Goal: Transaction & Acquisition: Purchase product/service

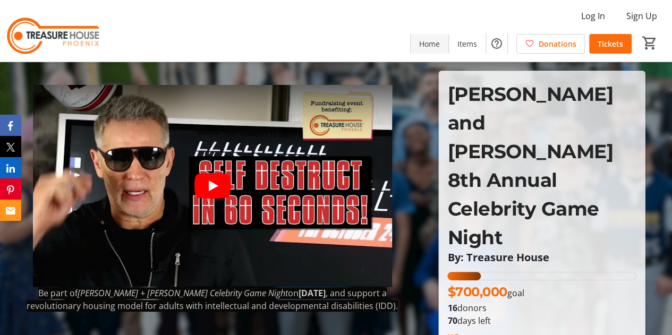
click at [435, 45] on span "Home" at bounding box center [429, 43] width 21 height 11
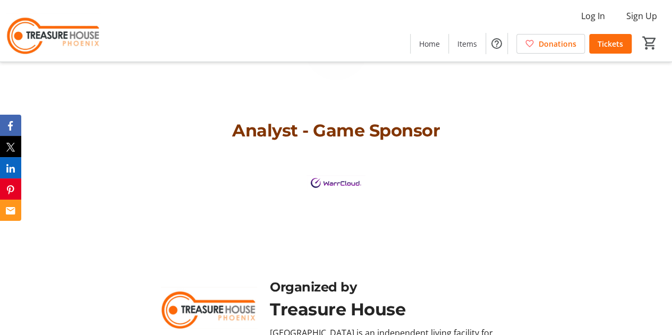
scroll to position [2446, 0]
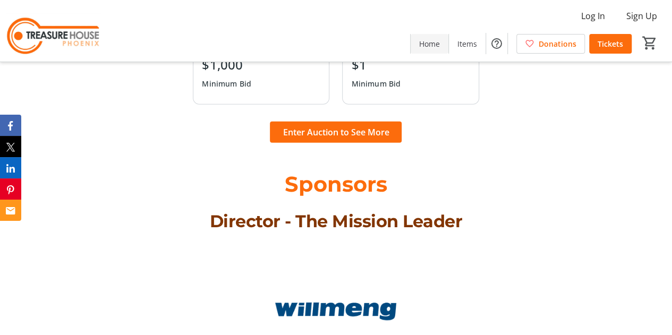
click at [428, 47] on span "Home" at bounding box center [429, 43] width 21 height 11
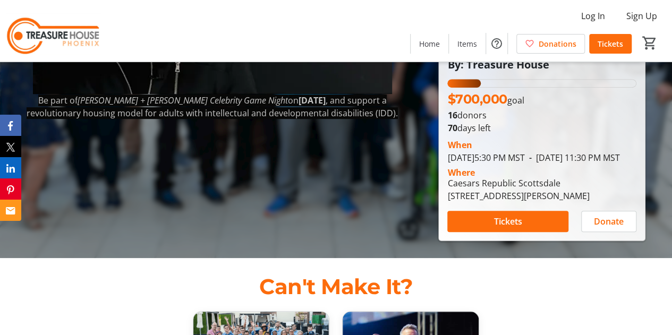
scroll to position [212, 0]
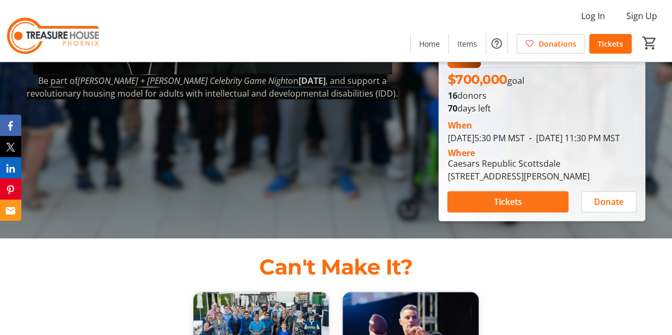
click at [514, 195] on span "Tickets" at bounding box center [508, 201] width 28 height 13
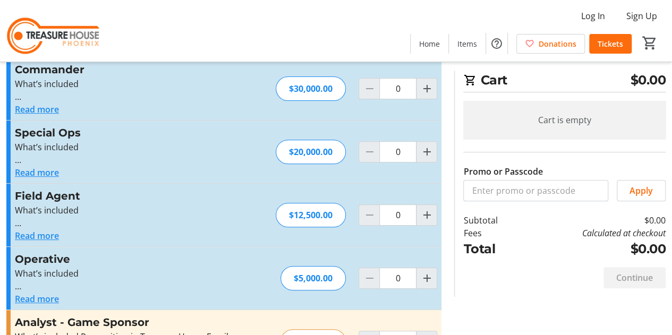
scroll to position [159, 0]
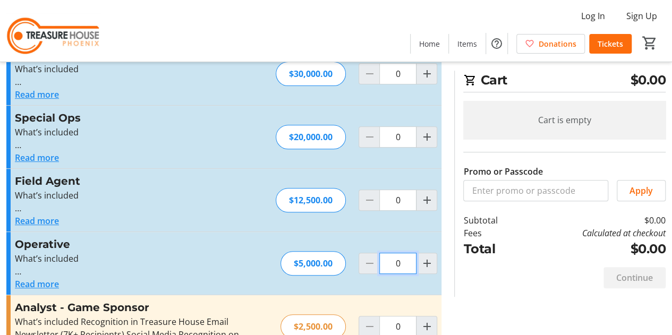
click at [391, 262] on input "0" at bounding box center [397, 263] width 37 height 21
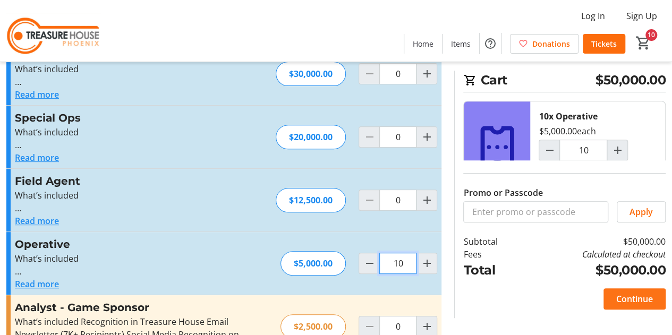
type input "10"
click at [635, 298] on span "Continue" at bounding box center [634, 299] width 37 height 13
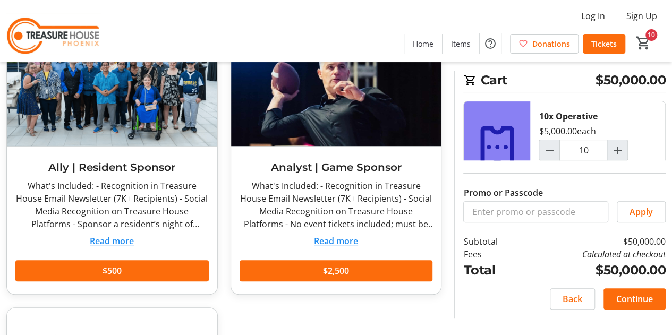
scroll to position [106, 0]
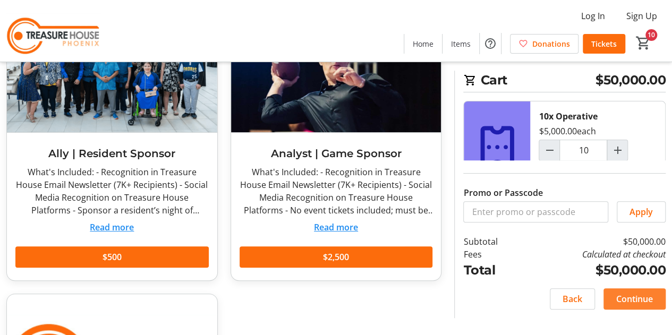
click at [633, 296] on span "Continue" at bounding box center [634, 299] width 37 height 13
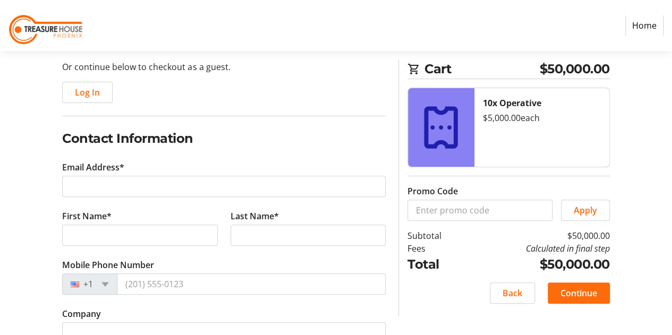
scroll to position [151, 0]
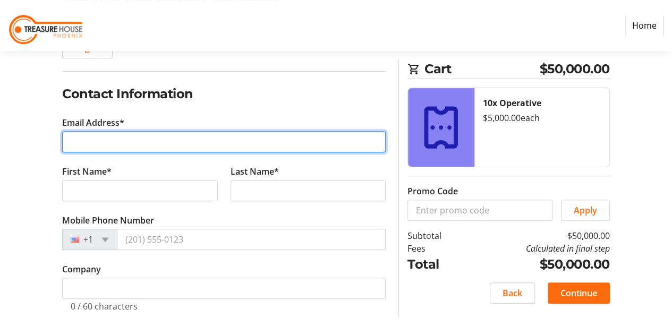
click at [86, 139] on input "Email Address*" at bounding box center [223, 141] width 323 height 21
type input "don,[PERSON_NAME][EMAIL_ADDRESS][DOMAIN_NAME]"
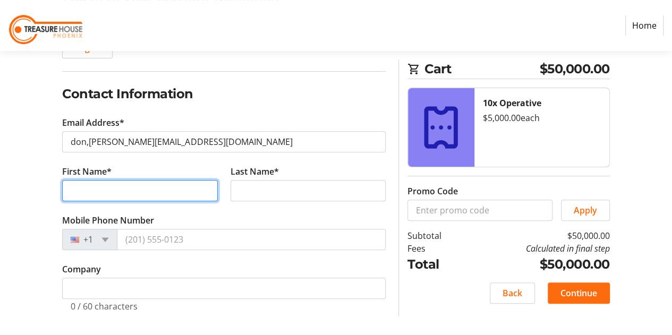
click at [78, 191] on tr-form-field "First Name*" at bounding box center [140, 189] width 168 height 49
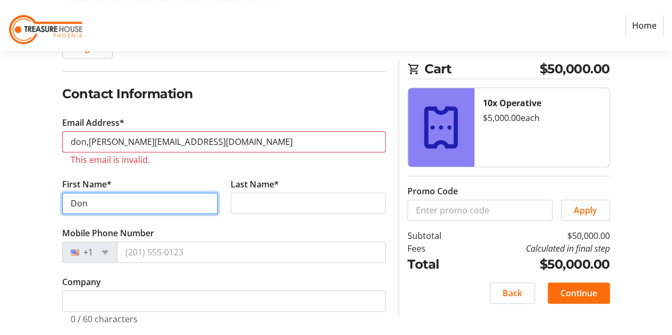
type input "Don"
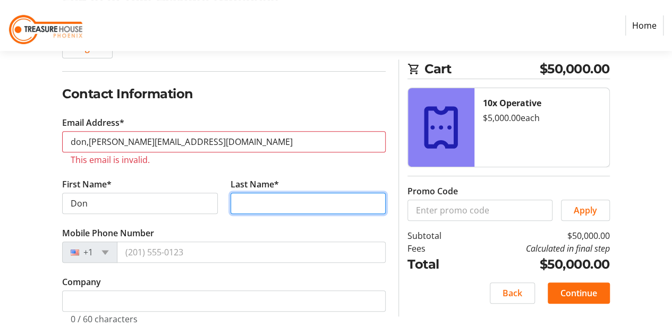
click at [254, 203] on input "Last Name*" at bounding box center [307, 203] width 155 height 21
type input "[PERSON_NAME]"
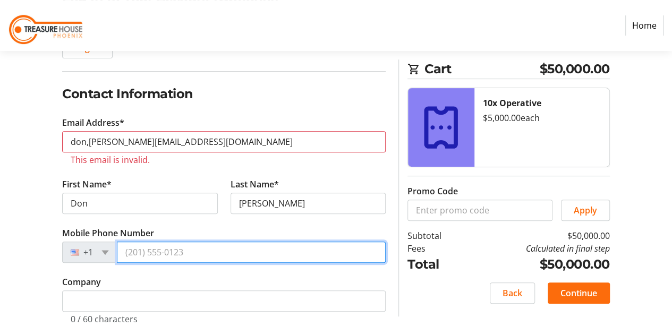
click at [158, 252] on input "Mobile Phone Number" at bounding box center [251, 252] width 269 height 21
type input "[PHONE_NUMBER]"
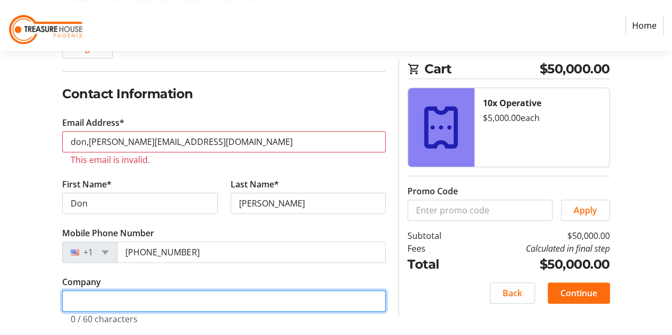
click at [121, 299] on input "Company" at bounding box center [223, 300] width 323 height 21
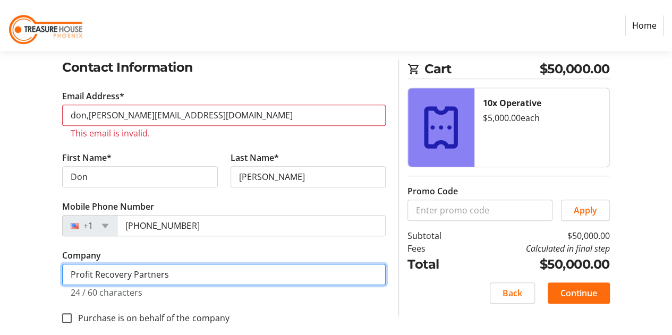
scroll to position [190, 0]
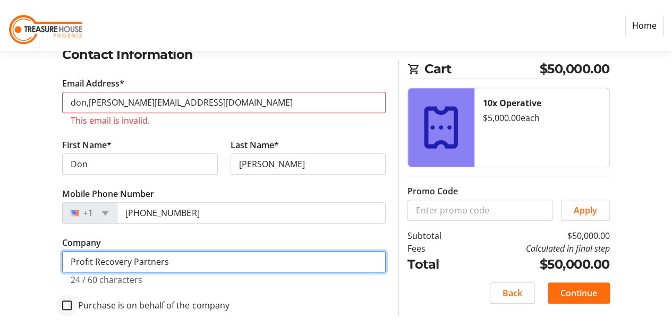
type input "Profit Recovery Partners"
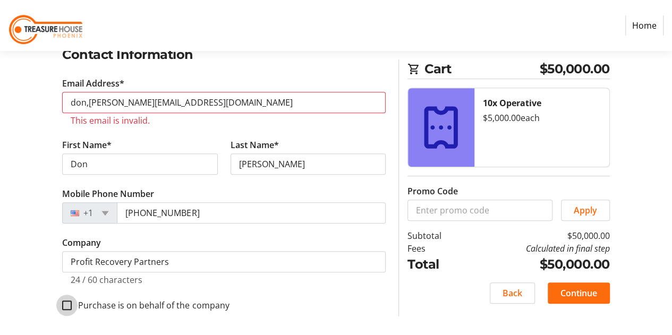
click at [71, 304] on input "Purchase is on behalf of the company" at bounding box center [67, 306] width 10 height 10
checkbox input "true"
click at [565, 294] on span "Continue" at bounding box center [578, 293] width 37 height 13
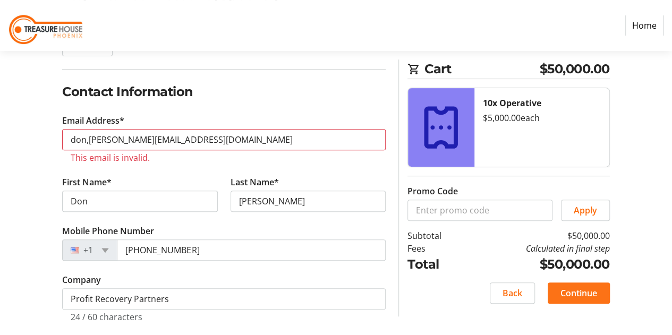
scroll to position [137, 0]
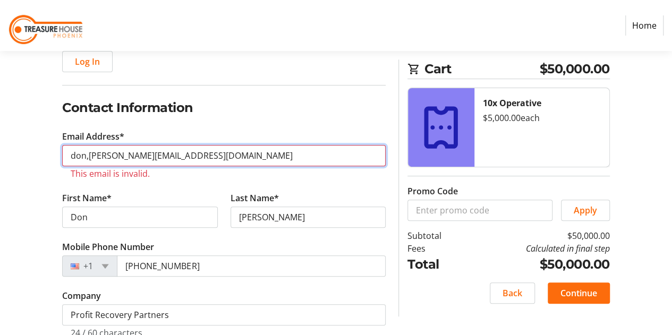
click at [89, 154] on input "don,[PERSON_NAME][EMAIL_ADDRESS][DOMAIN_NAME]" at bounding box center [223, 155] width 323 height 21
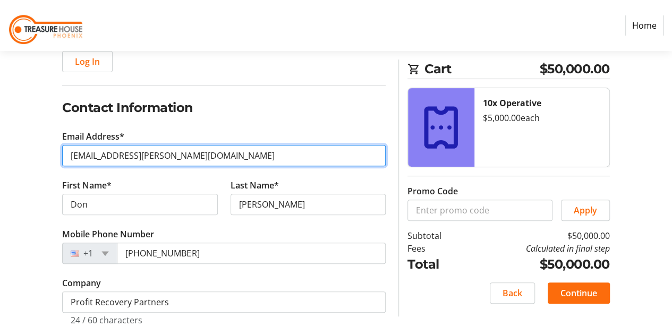
type input "[EMAIL_ADDRESS][PERSON_NAME][DOMAIN_NAME]"
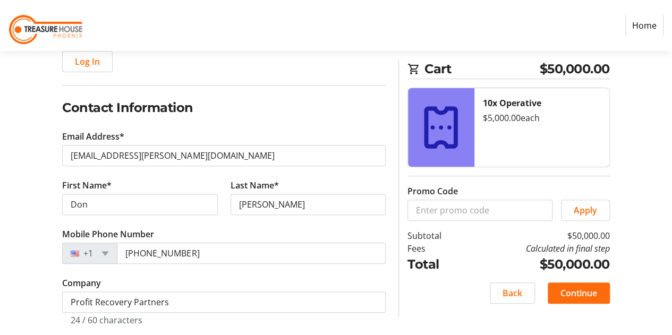
click at [198, 269] on tr-form-field "Mobile Phone Number [PHONE_NUMBER]" at bounding box center [223, 252] width 323 height 49
click at [588, 295] on span "Continue" at bounding box center [578, 293] width 37 height 13
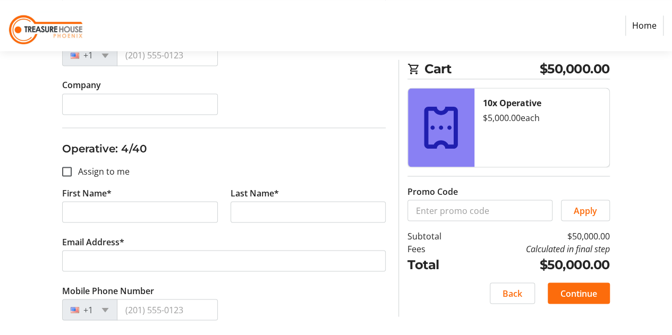
scroll to position [849, 0]
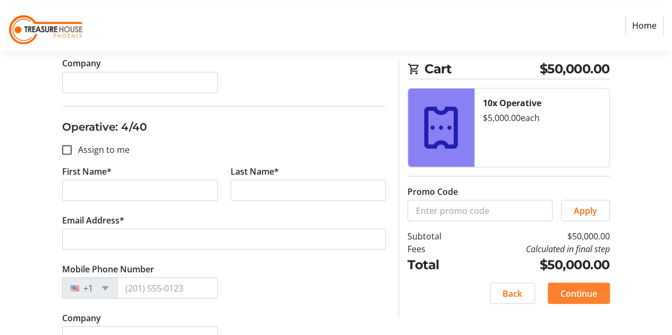
click at [585, 297] on span "Continue" at bounding box center [578, 293] width 37 height 13
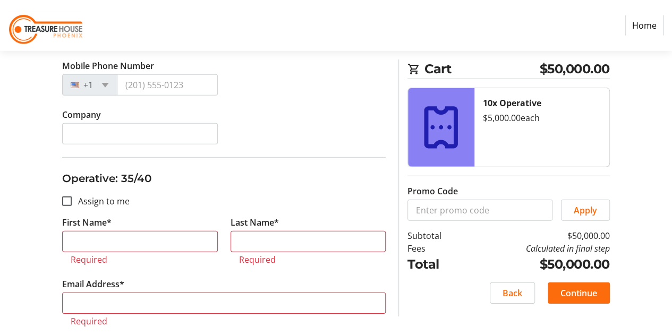
scroll to position [9610, 0]
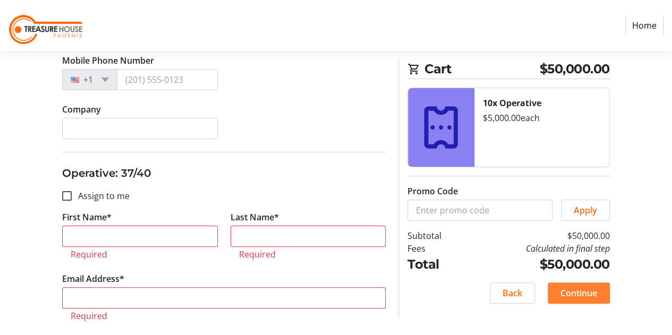
click at [581, 289] on span "Continue" at bounding box center [578, 293] width 37 height 13
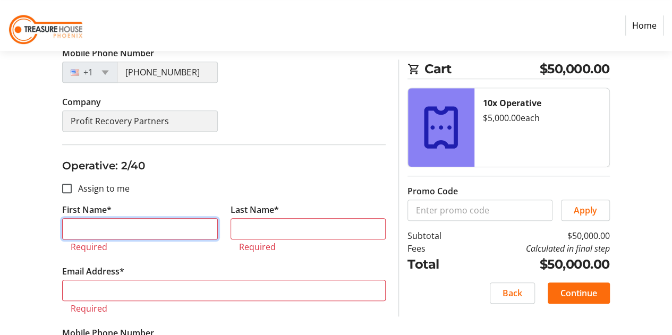
scroll to position [319, 0]
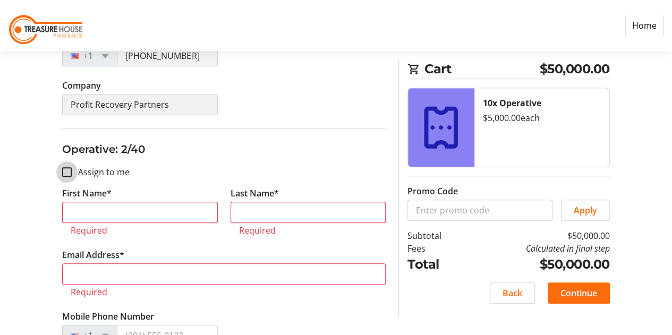
click at [66, 168] on input "Assign to me" at bounding box center [67, 172] width 10 height 10
checkbox input "true"
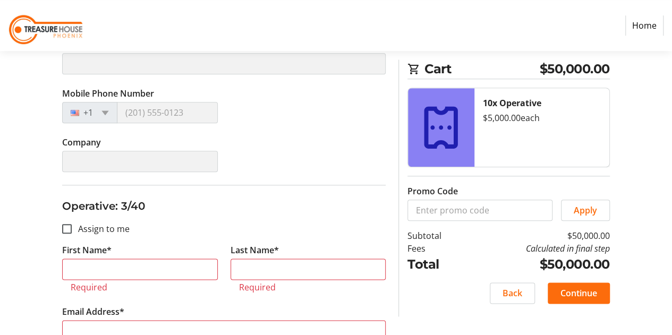
scroll to position [531, 0]
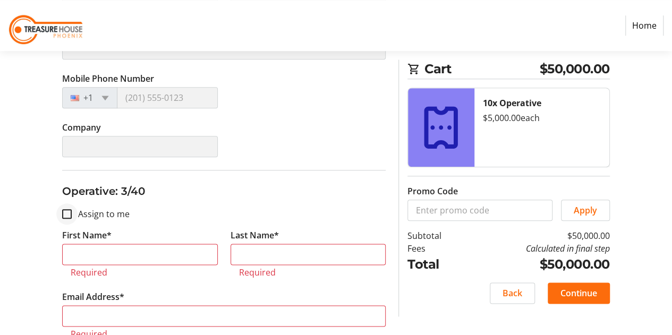
type input "Don"
type input "[PERSON_NAME]"
type input "[EMAIL_ADDRESS][PERSON_NAME][DOMAIN_NAME]"
type input "[PHONE_NUMBER]"
type input "Profit Recovery Partners"
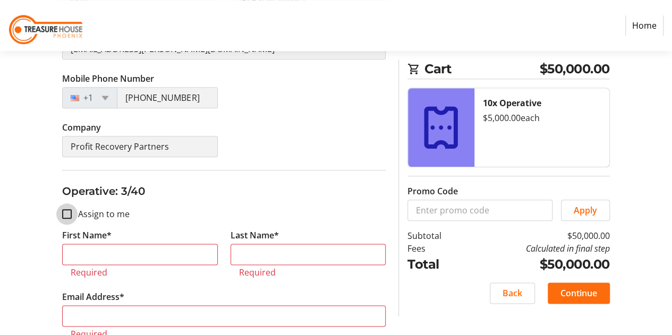
click at [69, 209] on input "Assign to me" at bounding box center [67, 214] width 10 height 10
checkbox input "true"
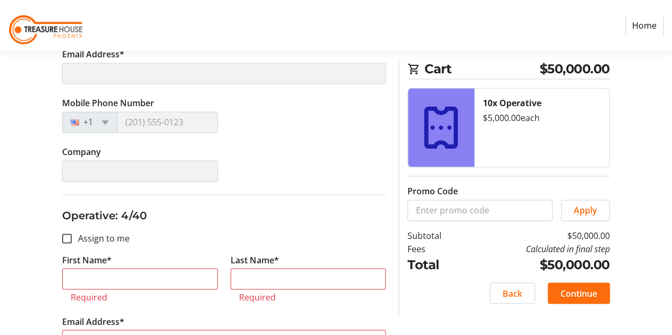
type input "Don"
type input "[PERSON_NAME]"
type input "[EMAIL_ADDRESS][PERSON_NAME][DOMAIN_NAME]"
type input "[PHONE_NUMBER]"
type input "Profit Recovery Partners"
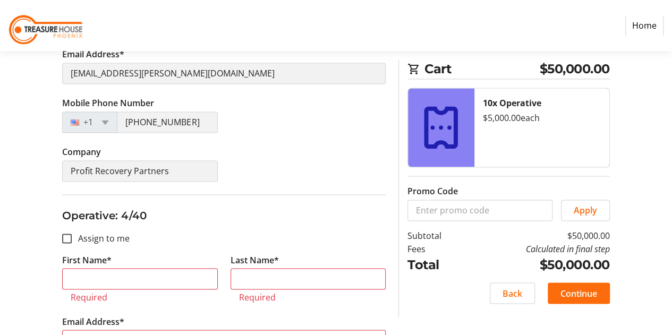
scroll to position [796, 0]
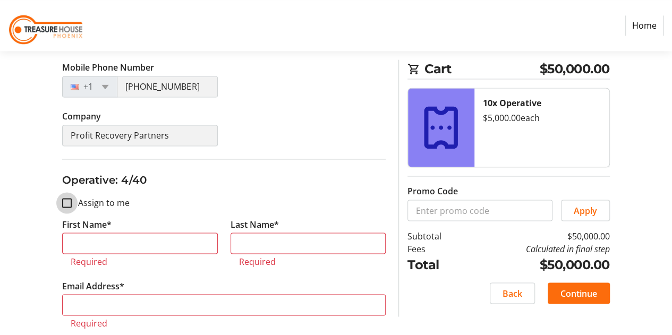
click at [68, 200] on input "Assign to me" at bounding box center [67, 203] width 10 height 10
checkbox input "true"
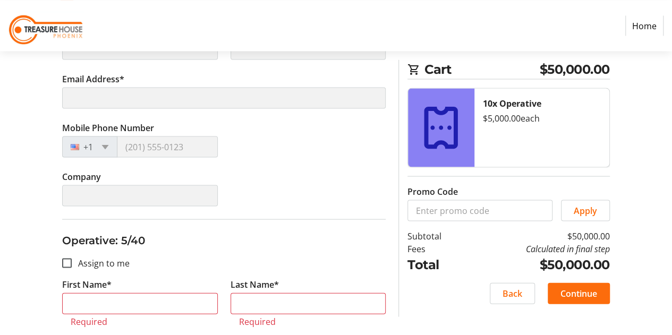
scroll to position [1009, 0]
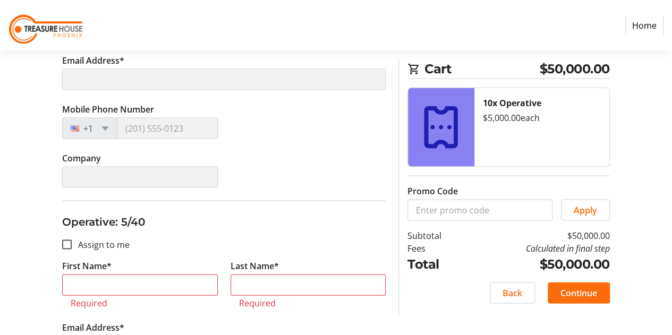
type input "Don"
type input "[PERSON_NAME]"
type input "[EMAIL_ADDRESS][PERSON_NAME][DOMAIN_NAME]"
type input "[PHONE_NUMBER]"
type input "Profit Recovery Partners"
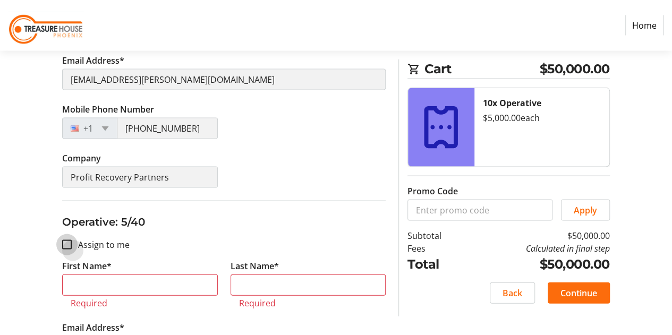
click at [70, 240] on input "Assign to me" at bounding box center [67, 245] width 10 height 10
checkbox input "true"
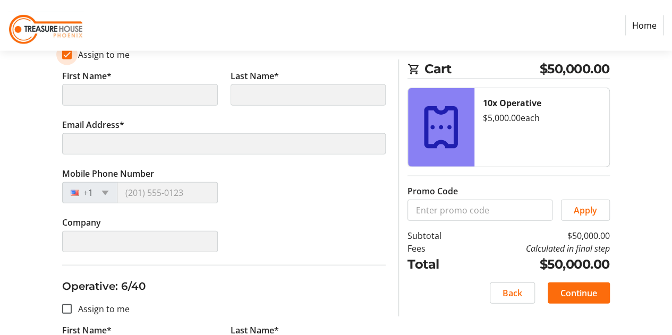
type input "Don"
type input "[PERSON_NAME]"
type input "[EMAIL_ADDRESS][PERSON_NAME][DOMAIN_NAME]"
type input "[PHONE_NUMBER]"
type input "Profit Recovery Partners"
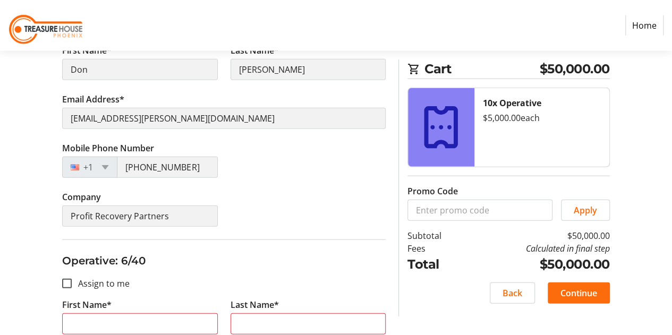
scroll to position [1274, 0]
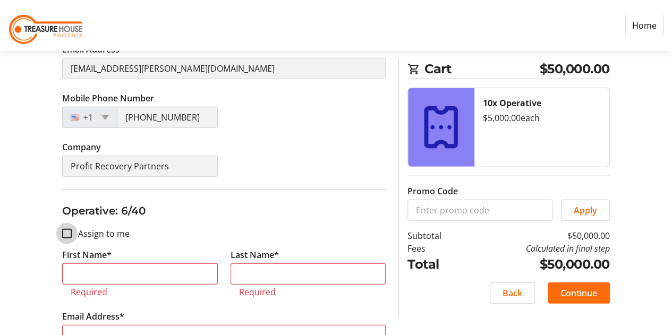
click at [66, 229] on input "Assign to me" at bounding box center [67, 234] width 10 height 10
checkbox input "true"
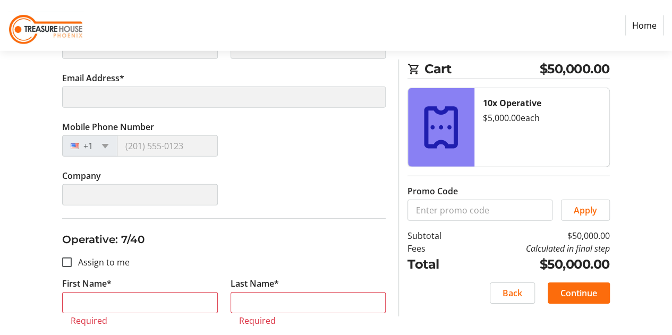
scroll to position [1540, 0]
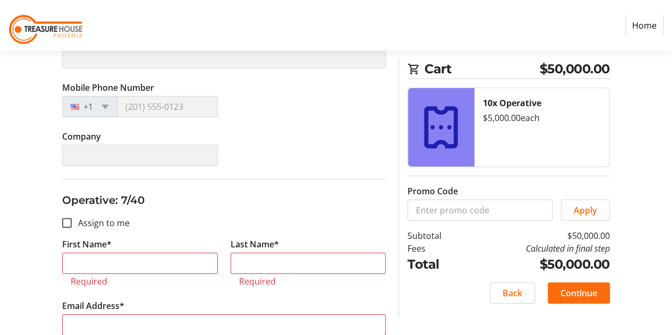
type input "Don"
type input "[PERSON_NAME]"
type input "[EMAIL_ADDRESS][PERSON_NAME][DOMAIN_NAME]"
type input "[PHONE_NUMBER]"
type input "Profit Recovery Partners"
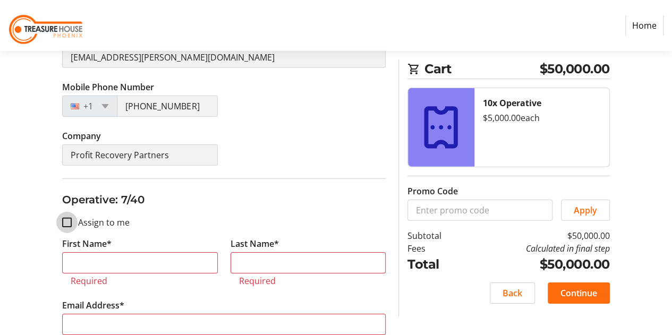
click at [69, 218] on input "Assign to me" at bounding box center [67, 223] width 10 height 10
checkbox input "true"
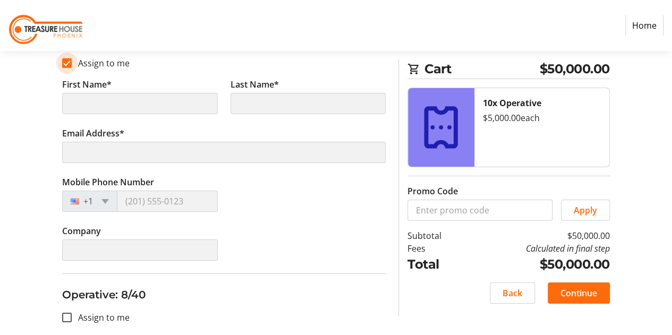
type input "Don"
type input "[PERSON_NAME]"
type input "[EMAIL_ADDRESS][PERSON_NAME][DOMAIN_NAME]"
type input "[PHONE_NUMBER]"
type input "Profit Recovery Partners"
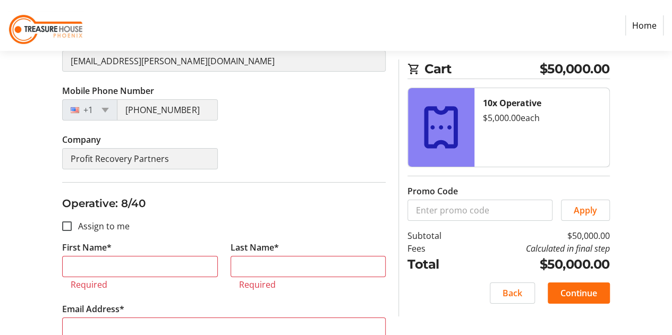
scroll to position [1805, 0]
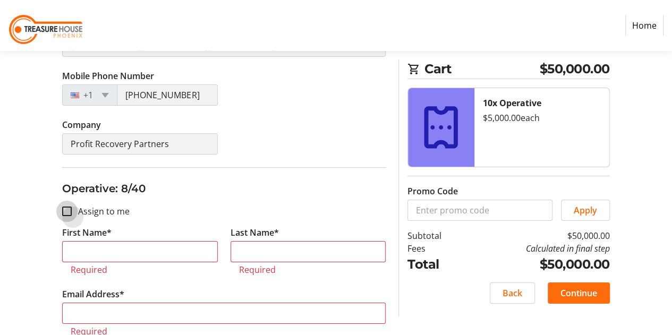
click at [66, 207] on input "Assign to me" at bounding box center [67, 212] width 10 height 10
checkbox input "true"
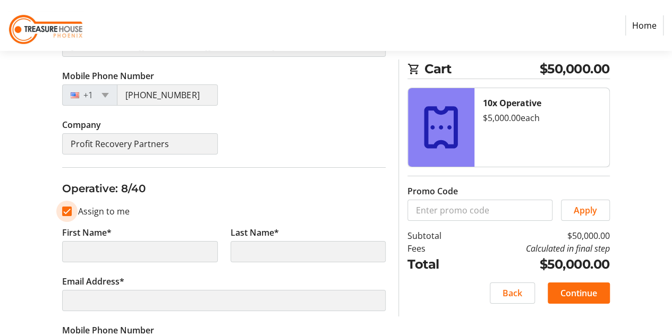
type input "Don"
type input "[PERSON_NAME]"
type input "[EMAIL_ADDRESS][PERSON_NAME][DOMAIN_NAME]"
type input "[PHONE_NUMBER]"
type input "Profit Recovery Partners"
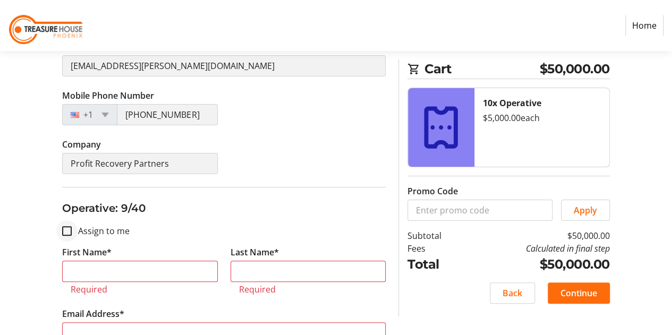
scroll to position [2071, 0]
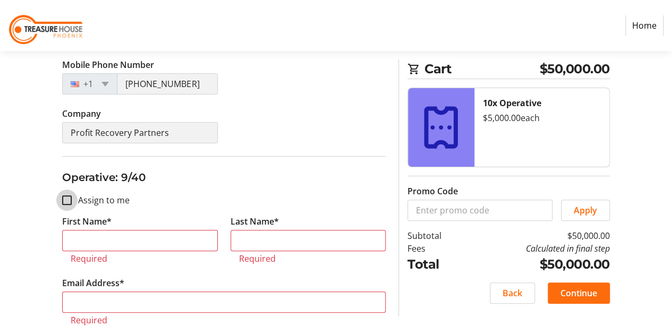
click at [66, 195] on input "Assign to me" at bounding box center [67, 200] width 10 height 10
checkbox input "true"
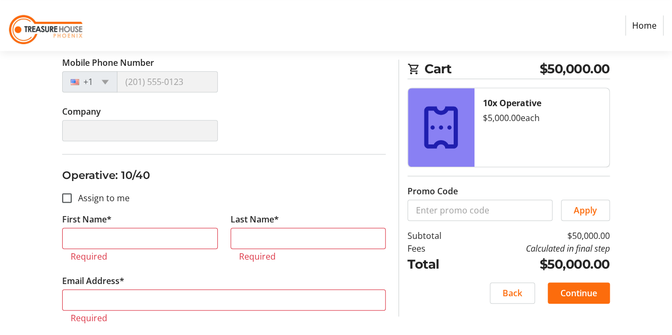
scroll to position [2336, 0]
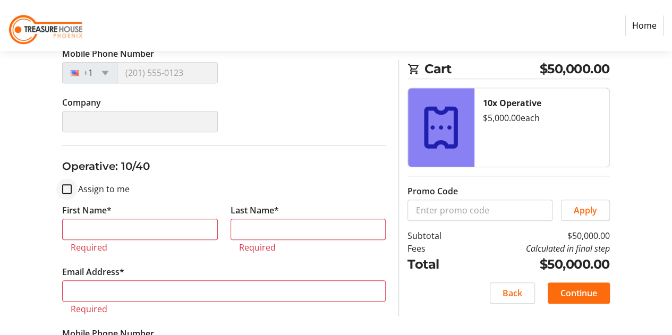
click at [72, 182] on div at bounding box center [66, 188] width 25 height 25
checkbox input "true"
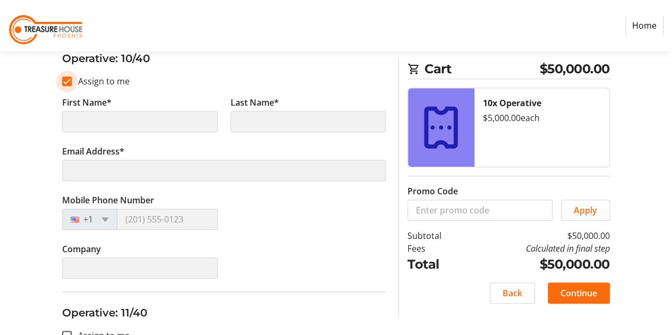
type input "Don"
type input "[PERSON_NAME]"
type input "[EMAIL_ADDRESS][PERSON_NAME][DOMAIN_NAME]"
type input "[PHONE_NUMBER]"
type input "Profit Recovery Partners"
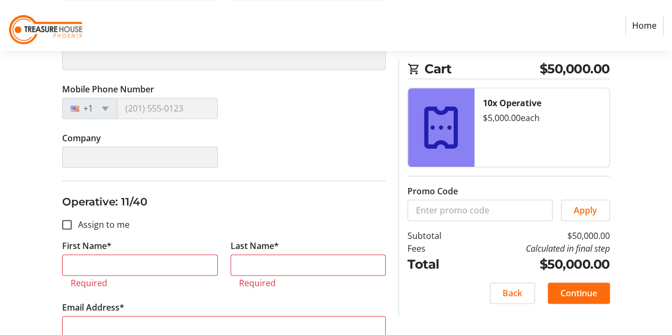
type input "Don"
type input "[PERSON_NAME]"
type input "[EMAIL_ADDRESS][PERSON_NAME][DOMAIN_NAME]"
type input "[PHONE_NUMBER]"
type input "Profit Recovery Partners"
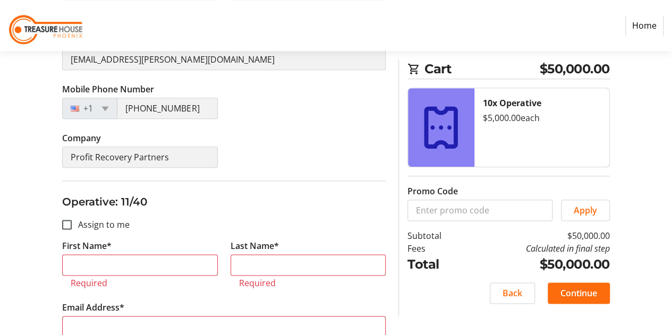
scroll to position [2602, 0]
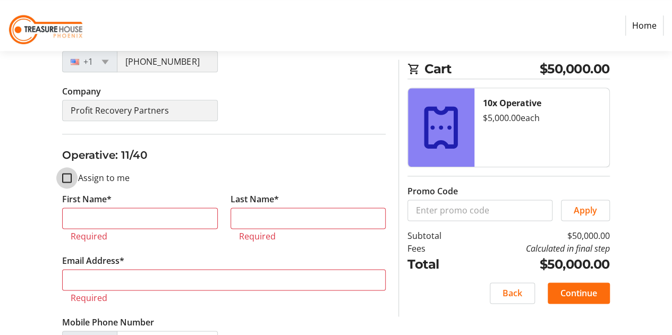
click at [66, 173] on input "Assign to me" at bounding box center [67, 178] width 10 height 10
checkbox input "true"
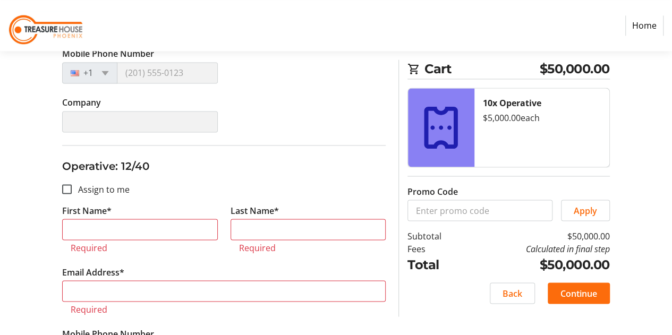
scroll to position [2867, 0]
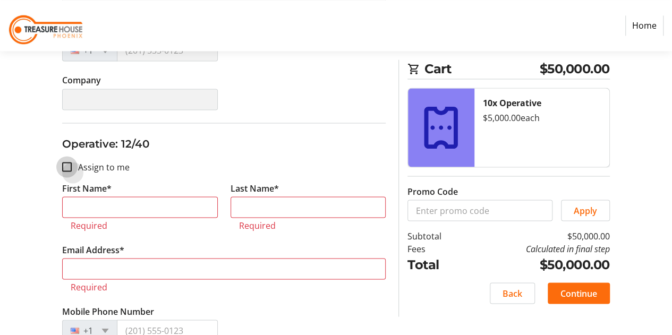
click at [66, 162] on input "Assign to me" at bounding box center [67, 167] width 10 height 10
checkbox input "true"
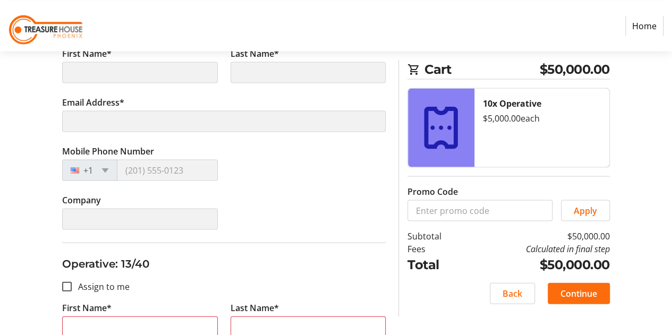
scroll to position [3079, 0]
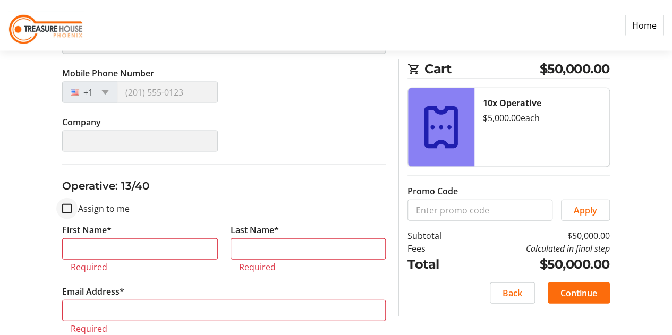
type input "Don"
type input "[PERSON_NAME]"
type input "[EMAIL_ADDRESS][PERSON_NAME][DOMAIN_NAME]"
type input "[PHONE_NUMBER]"
type input "Profit Recovery Partners"
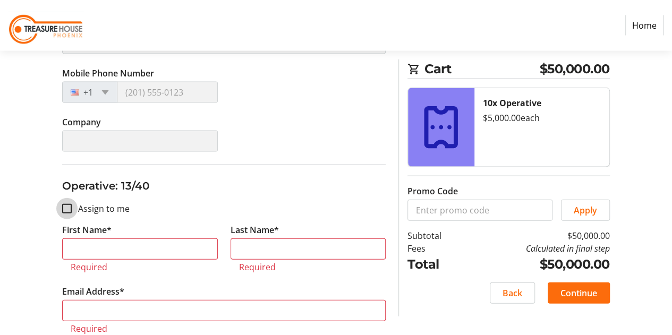
click at [64, 204] on input "Assign to me" at bounding box center [67, 209] width 10 height 10
checkbox input "true"
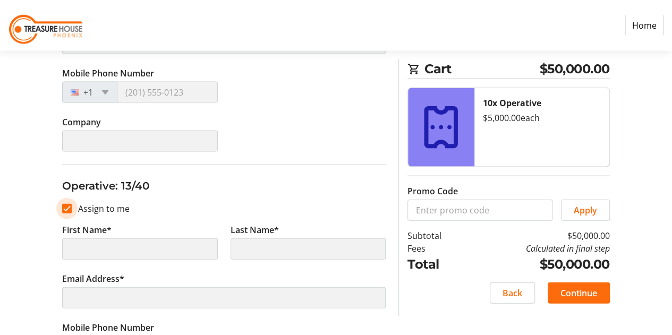
type input "Don"
type input "[PERSON_NAME]"
type input "[EMAIL_ADDRESS][PERSON_NAME][DOMAIN_NAME]"
type input "[PHONE_NUMBER]"
type input "Profit Recovery Partners"
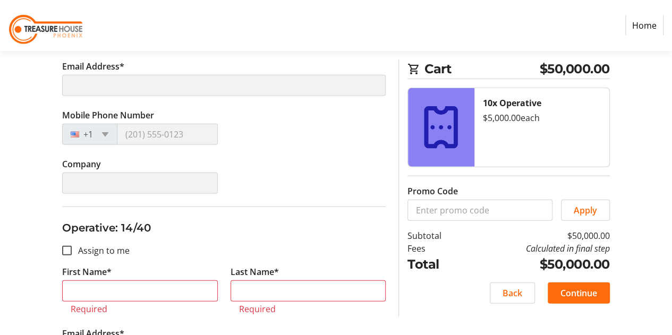
type input "Don"
type input "[PERSON_NAME]"
type input "[EMAIL_ADDRESS][PERSON_NAME][DOMAIN_NAME]"
type input "[PHONE_NUMBER]"
type input "Profit Recovery Partners"
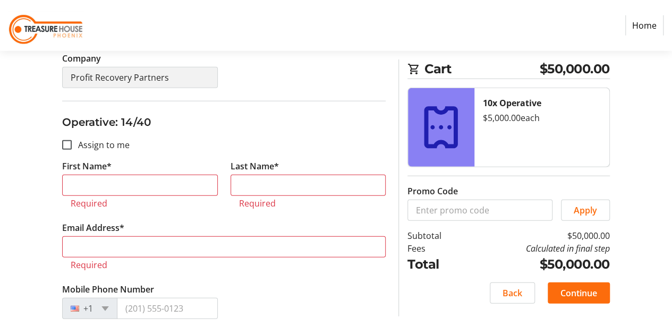
scroll to position [3398, 0]
click at [67, 140] on input "Assign to me" at bounding box center [67, 145] width 10 height 10
checkbox input "true"
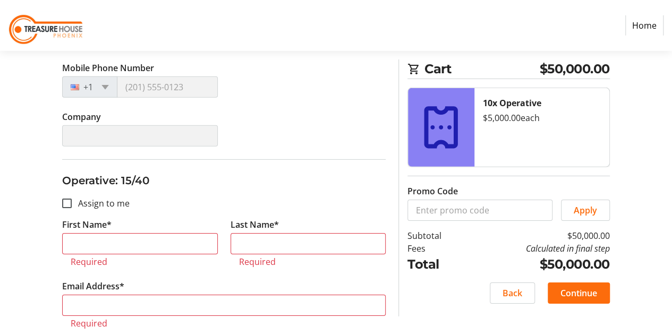
scroll to position [3663, 0]
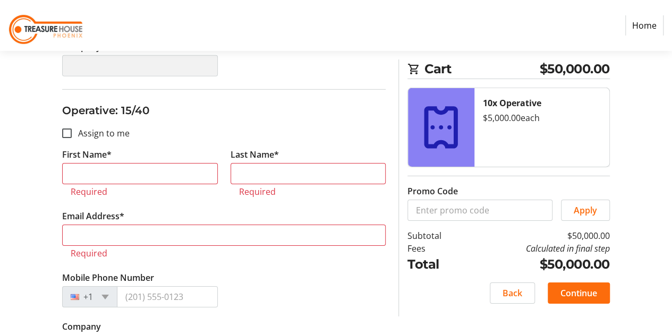
type input "Don"
type input "[PERSON_NAME]"
type input "[EMAIL_ADDRESS][PERSON_NAME][DOMAIN_NAME]"
type input "[PHONE_NUMBER]"
type input "Profit Recovery Partners"
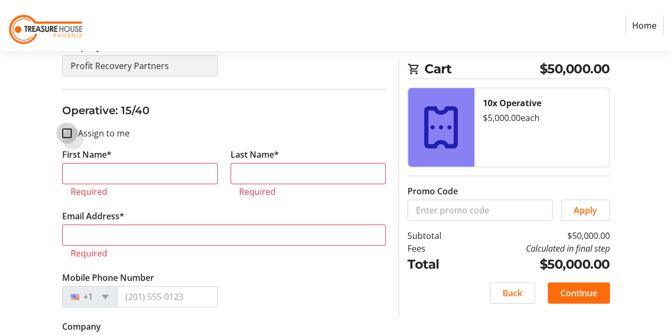
click at [67, 128] on input "Assign to me" at bounding box center [67, 133] width 10 height 10
checkbox input "true"
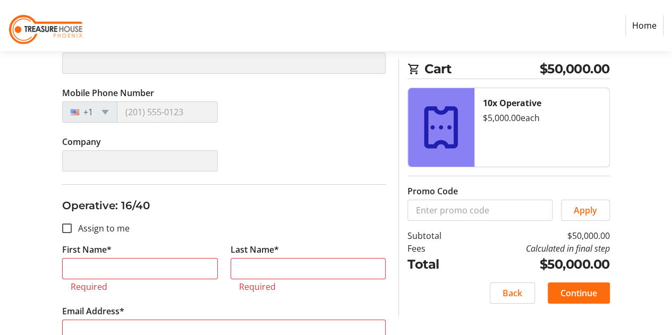
type input "Don"
type input "[PERSON_NAME]"
type input "[EMAIL_ADDRESS][PERSON_NAME][DOMAIN_NAME]"
type input "[PHONE_NUMBER]"
type input "Profit Recovery Partners"
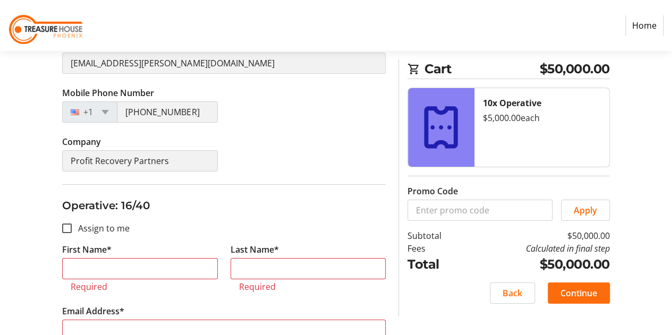
scroll to position [3876, 0]
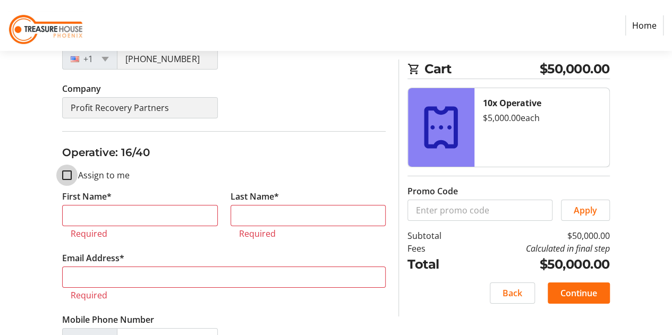
click at [69, 170] on input "Assign to me" at bounding box center [67, 175] width 10 height 10
checkbox input "true"
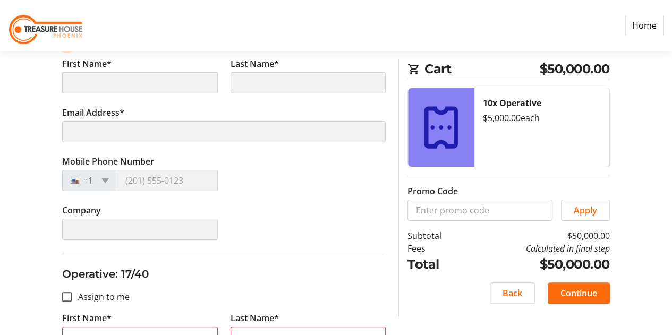
scroll to position [4035, 0]
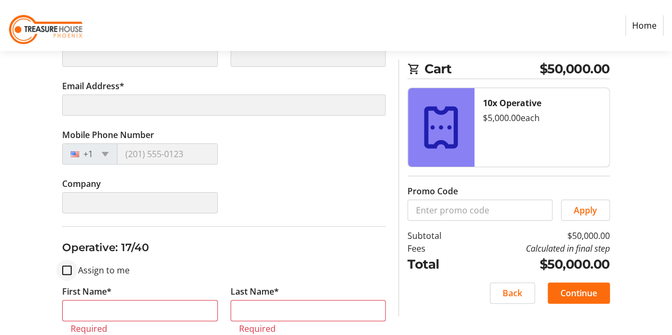
type input "Don"
type input "[PERSON_NAME]"
type input "[EMAIL_ADDRESS][PERSON_NAME][DOMAIN_NAME]"
type input "[PHONE_NUMBER]"
type input "Profit Recovery Partners"
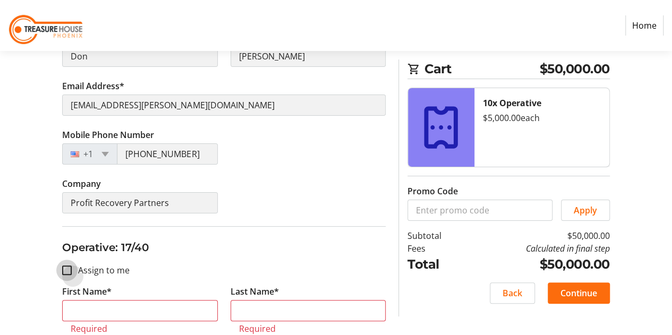
click at [69, 265] on input "Assign to me" at bounding box center [67, 270] width 10 height 10
checkbox input "true"
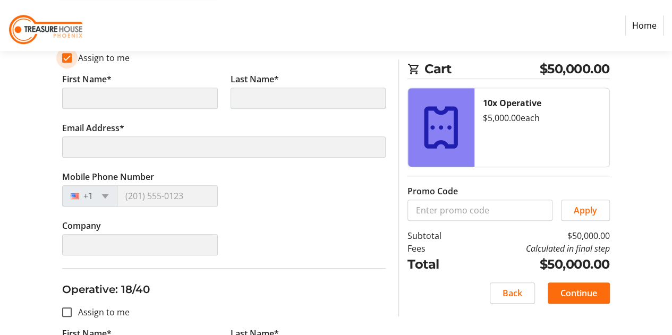
type input "Don"
type input "[PERSON_NAME]"
type input "[EMAIL_ADDRESS][PERSON_NAME][DOMAIN_NAME]"
type input "[PHONE_NUMBER]"
type input "Profit Recovery Partners"
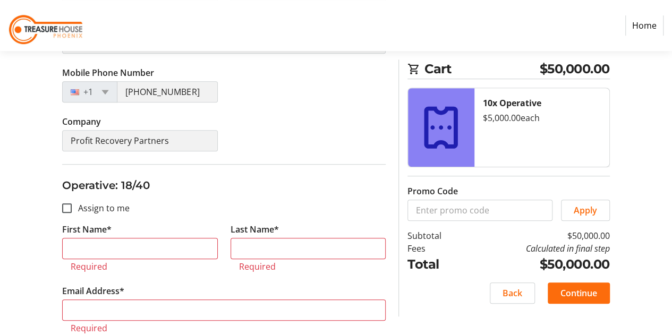
scroll to position [4354, 0]
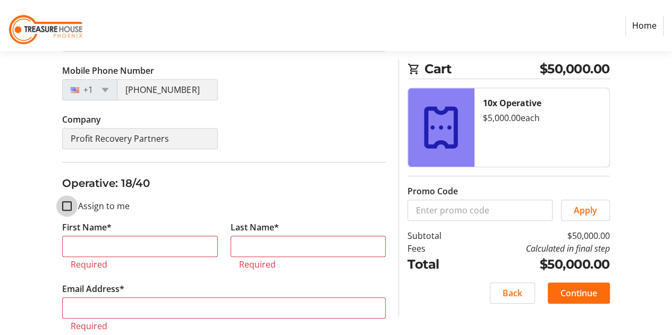
click at [66, 201] on input "Assign to me" at bounding box center [67, 206] width 10 height 10
checkbox input "true"
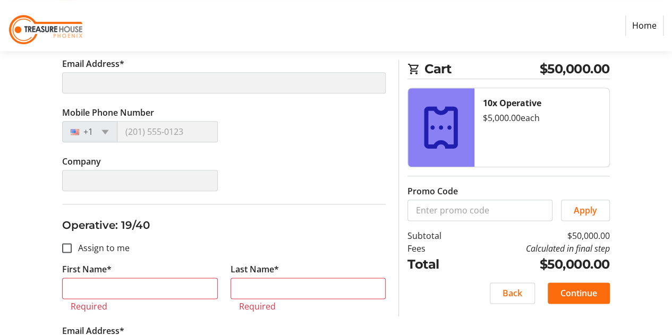
type input "Don"
type input "[PERSON_NAME]"
type input "[EMAIL_ADDRESS][PERSON_NAME][DOMAIN_NAME]"
type input "[PHONE_NUMBER]"
type input "Profit Recovery Partners"
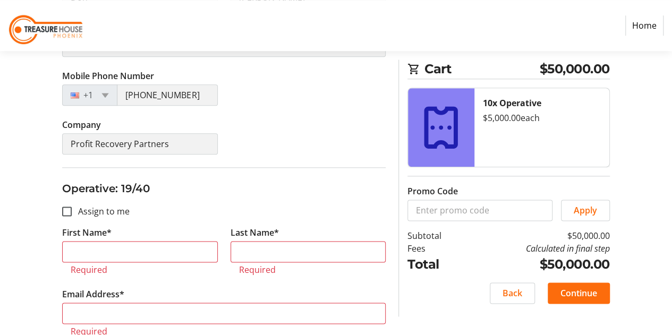
scroll to position [4619, 0]
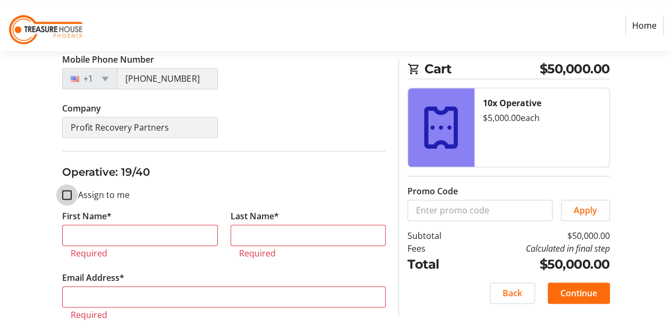
click at [67, 190] on input "Assign to me" at bounding box center [67, 195] width 10 height 10
checkbox input "true"
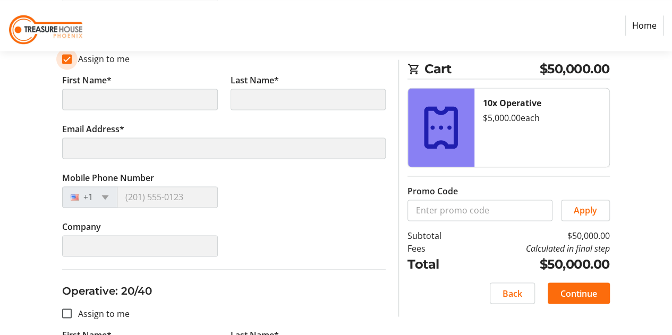
type input "Don"
type input "[PERSON_NAME]"
type input "[EMAIL_ADDRESS][PERSON_NAME][DOMAIN_NAME]"
type input "[PHONE_NUMBER]"
type input "Profit Recovery Partners"
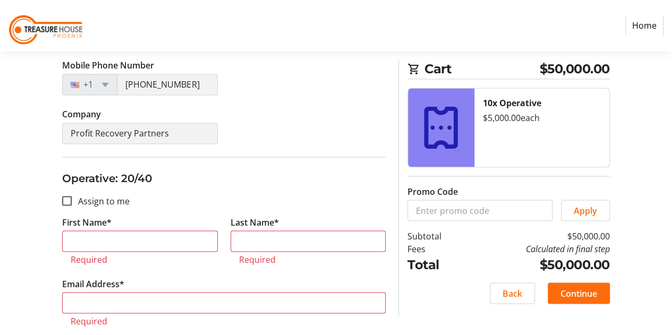
scroll to position [4884, 0]
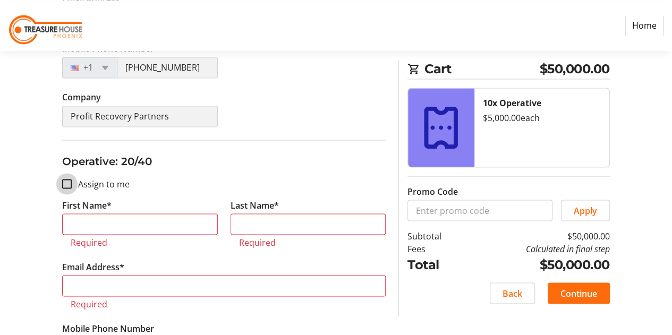
click at [71, 179] on input "Assign to me" at bounding box center [67, 184] width 10 height 10
checkbox input "true"
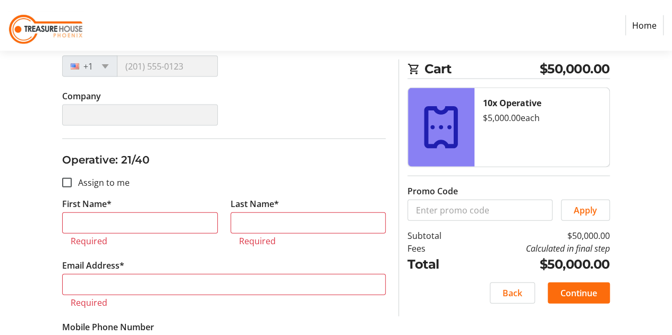
scroll to position [5150, 0]
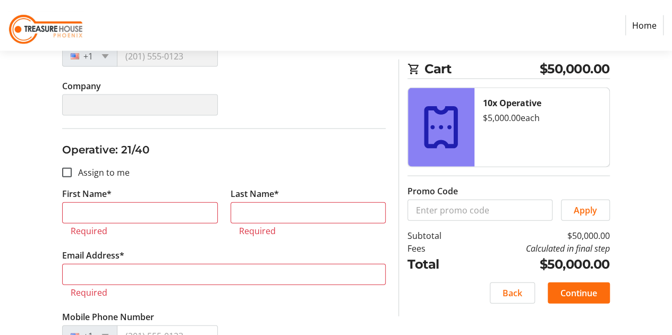
type input "Don"
type input "[PERSON_NAME]"
type input "[EMAIL_ADDRESS][PERSON_NAME][DOMAIN_NAME]"
type input "[PHONE_NUMBER]"
type input "Profit Recovery Partners"
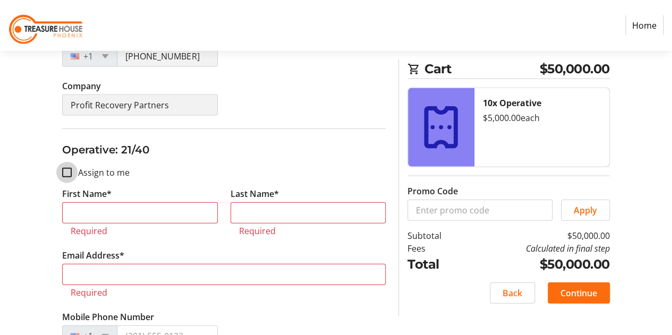
click at [66, 168] on input "Assign to me" at bounding box center [67, 173] width 10 height 10
checkbox input "true"
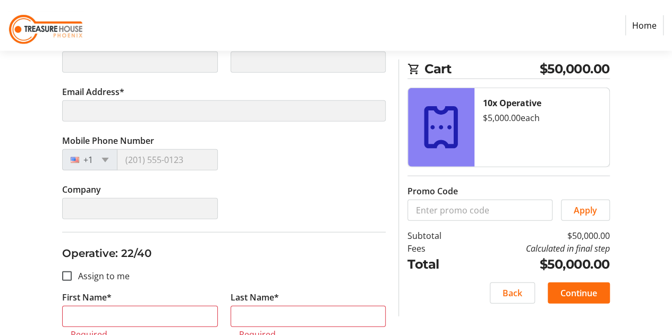
scroll to position [5362, 0]
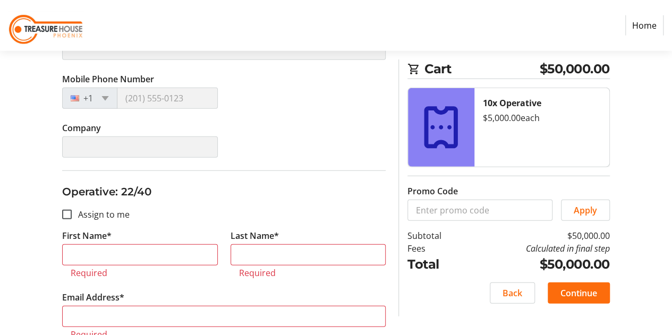
type input "Don"
type input "[PERSON_NAME]"
type input "[EMAIL_ADDRESS][PERSON_NAME][DOMAIN_NAME]"
type input "[PHONE_NUMBER]"
type input "Profit Recovery Partners"
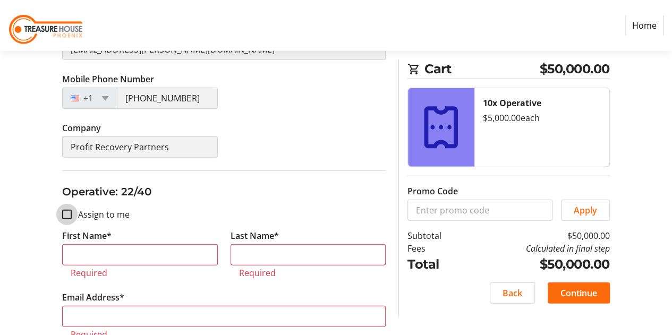
click at [67, 210] on input "Assign to me" at bounding box center [67, 215] width 10 height 10
checkbox input "true"
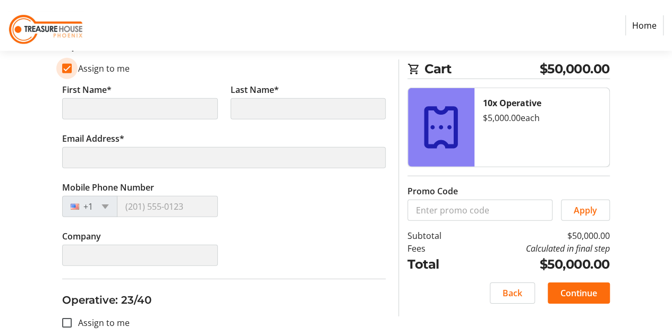
type input "Don"
type input "[PERSON_NAME]"
type input "[EMAIL_ADDRESS][PERSON_NAME][DOMAIN_NAME]"
type input "[PHONE_NUMBER]"
type input "Profit Recovery Partners"
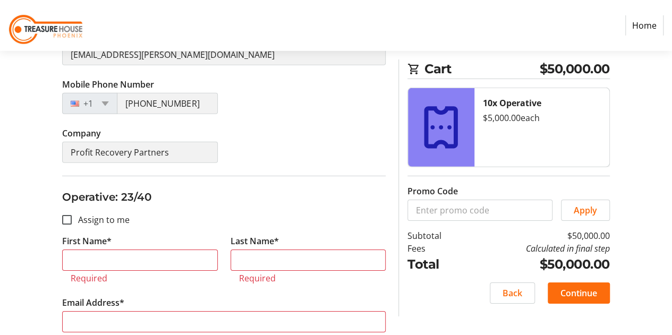
scroll to position [5628, 0]
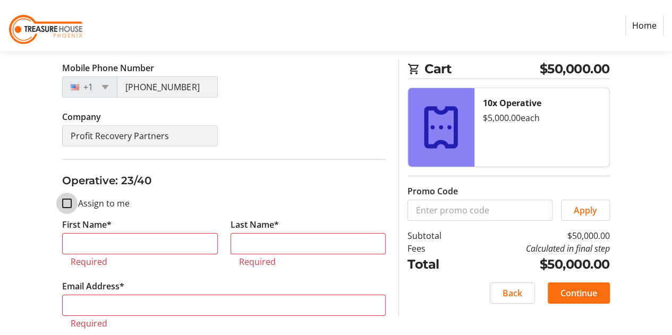
click at [67, 199] on input "Assign to me" at bounding box center [67, 204] width 10 height 10
checkbox input "true"
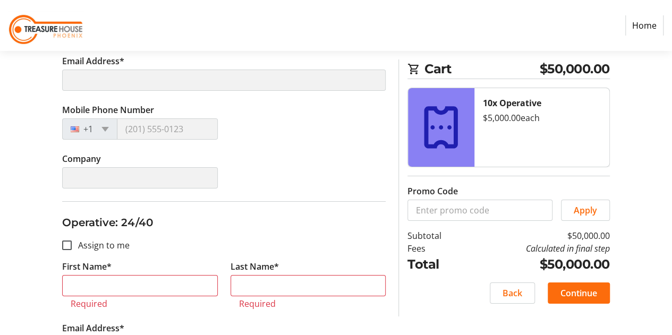
type input "Don"
type input "[PERSON_NAME]"
type input "[EMAIL_ADDRESS][PERSON_NAME][DOMAIN_NAME]"
type input "[PHONE_NUMBER]"
type input "Profit Recovery Partners"
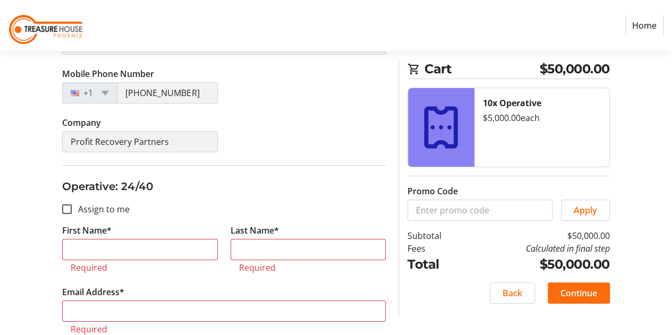
scroll to position [5893, 0]
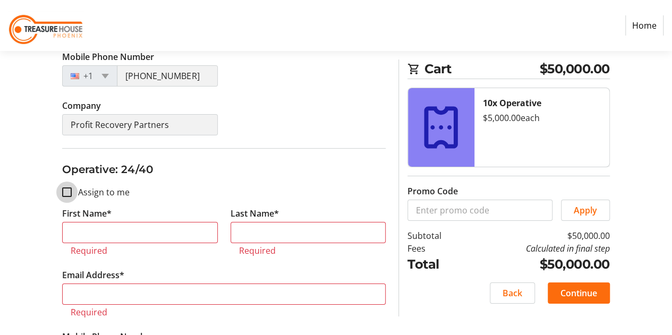
click at [67, 187] on input "Assign to me" at bounding box center [67, 192] width 10 height 10
checkbox input "true"
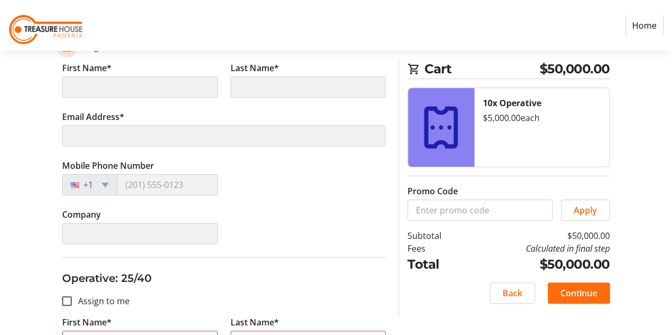
type input "Don"
type input "[PERSON_NAME]"
type input "[EMAIL_ADDRESS][PERSON_NAME][DOMAIN_NAME]"
type input "[PHONE_NUMBER]"
type input "Profit Recovery Partners"
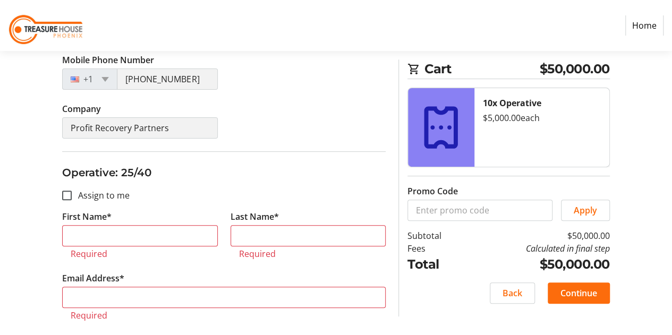
scroll to position [6159, 0]
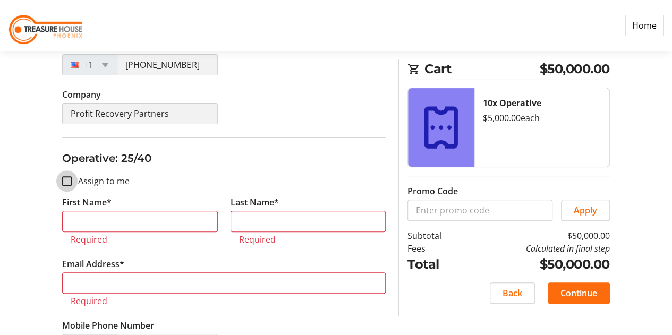
click at [71, 176] on input "Assign to me" at bounding box center [67, 181] width 10 height 10
checkbox input "true"
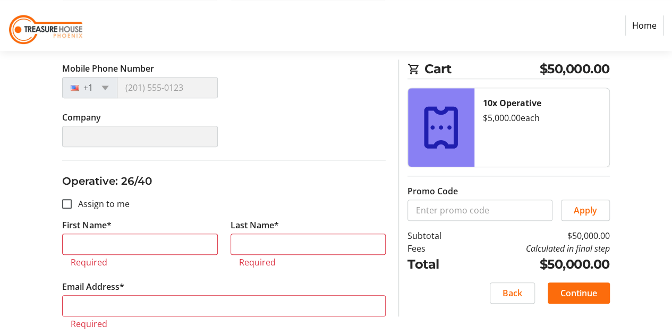
type input "Don"
type input "[PERSON_NAME]"
type input "[EMAIL_ADDRESS][PERSON_NAME][DOMAIN_NAME]"
type input "[PHONE_NUMBER]"
type input "Profit Recovery Partners"
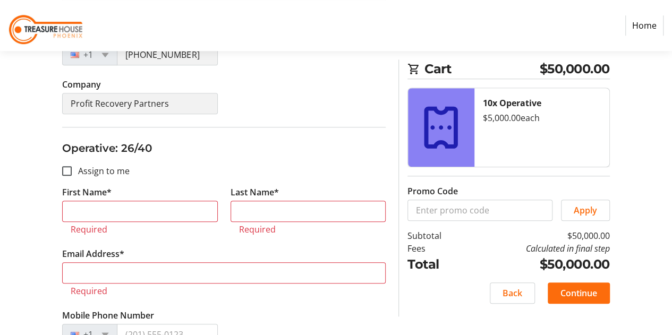
scroll to position [6424, 0]
click at [71, 165] on input "Assign to me" at bounding box center [67, 170] width 10 height 10
checkbox input "true"
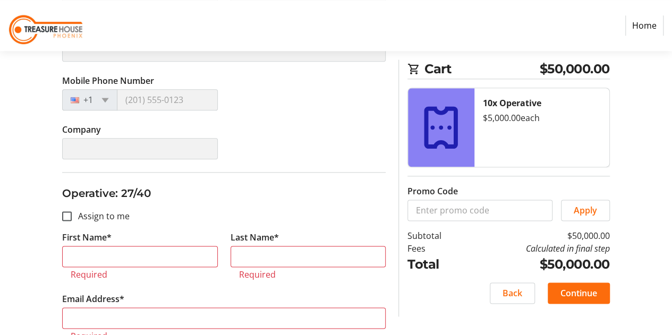
scroll to position [6637, 0]
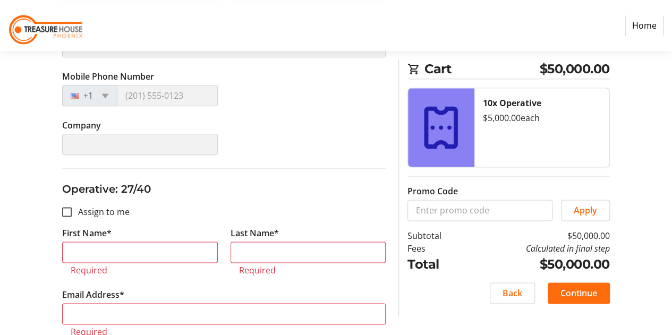
type input "Don"
type input "[PERSON_NAME]"
type input "[EMAIL_ADDRESS][PERSON_NAME][DOMAIN_NAME]"
type input "[PHONE_NUMBER]"
type input "Profit Recovery Partners"
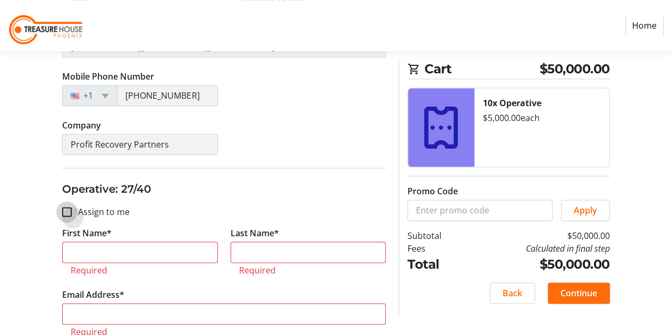
drag, startPoint x: 68, startPoint y: 176, endPoint x: 92, endPoint y: 160, distance: 29.0
click at [68, 207] on input "Assign to me" at bounding box center [67, 212] width 10 height 10
checkbox input "true"
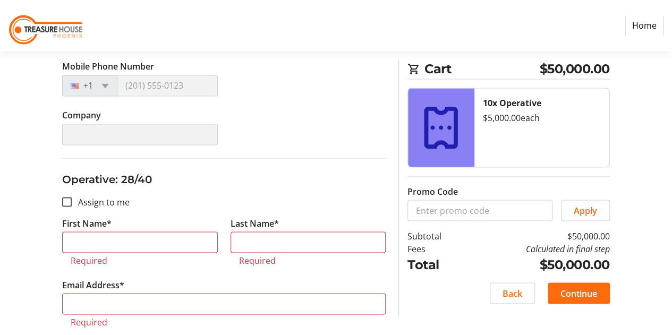
scroll to position [6902, 0]
type input "Don"
type input "[PERSON_NAME]"
type input "[EMAIL_ADDRESS][PERSON_NAME][DOMAIN_NAME]"
type input "[PHONE_NUMBER]"
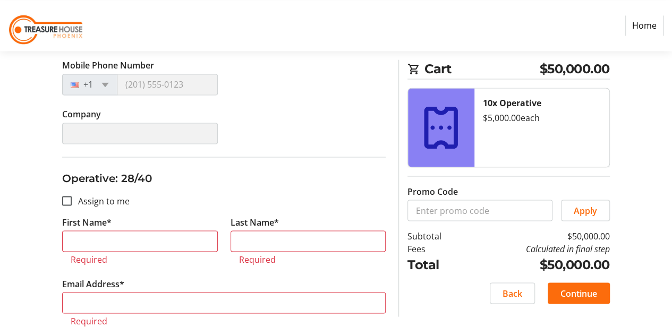
type input "Profit Recovery Partners"
click at [71, 196] on input "Assign to me" at bounding box center [67, 201] width 10 height 10
checkbox input "true"
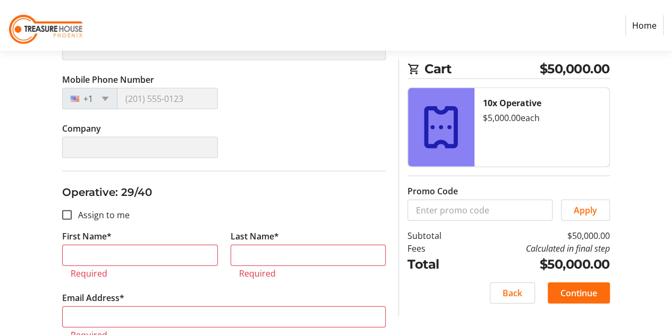
type input "Don"
type input "[PERSON_NAME]"
type input "[EMAIL_ADDRESS][PERSON_NAME][DOMAIN_NAME]"
type input "[PHONE_NUMBER]"
type input "Profit Recovery Partners"
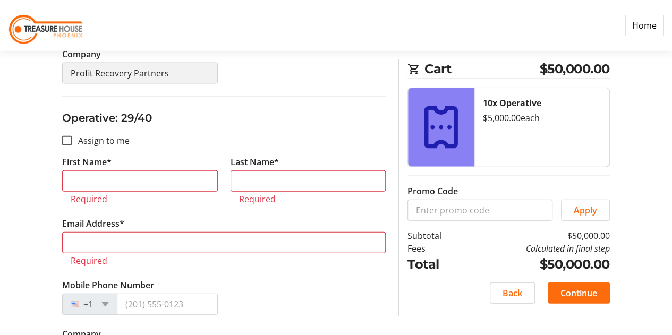
scroll to position [7221, 0]
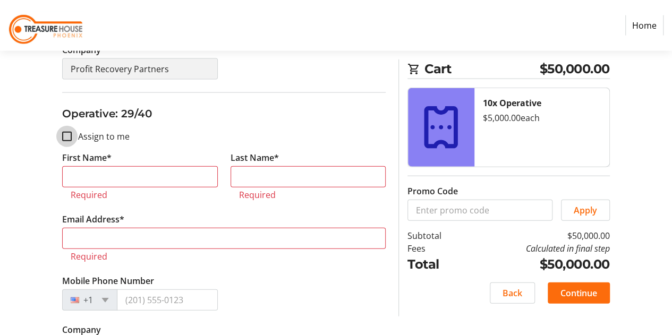
drag, startPoint x: 70, startPoint y: 101, endPoint x: 76, endPoint y: 101, distance: 5.9
click at [70, 132] on input "Assign to me" at bounding box center [67, 137] width 10 height 10
checkbox input "true"
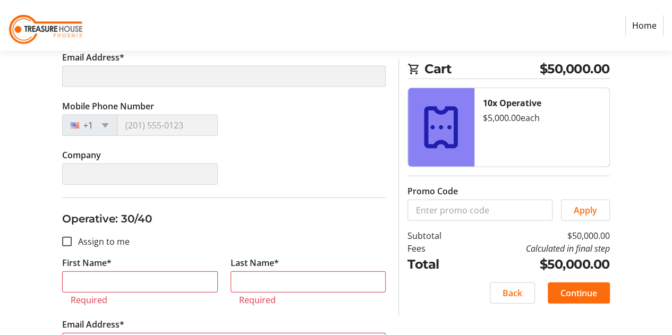
scroll to position [7380, 0]
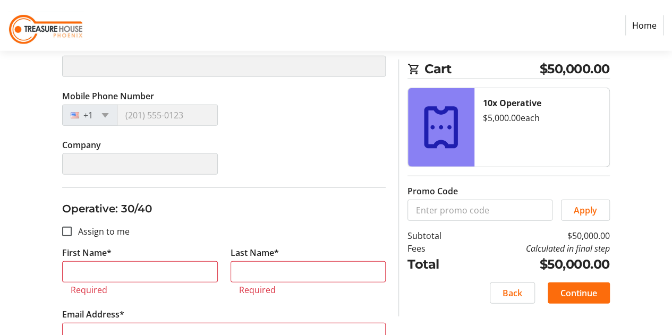
type input "Don"
type input "[PERSON_NAME]"
type input "[EMAIL_ADDRESS][PERSON_NAME][DOMAIN_NAME]"
type input "[PHONE_NUMBER]"
type input "Profit Recovery Partners"
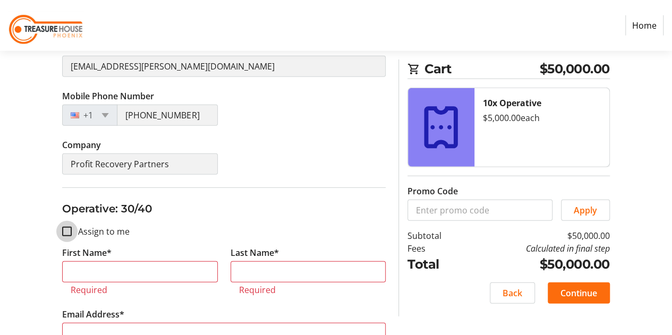
click at [65, 227] on input "Assign to me" at bounding box center [67, 232] width 10 height 10
checkbox input "true"
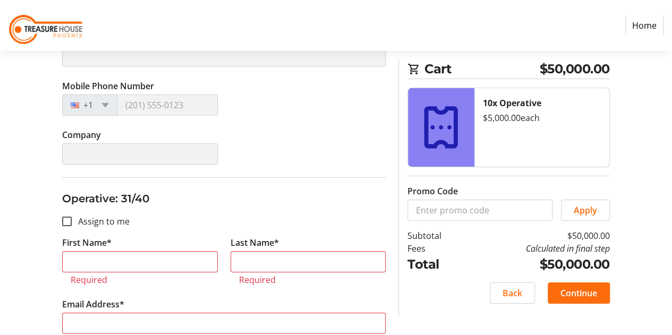
scroll to position [7645, 0]
type input "Don"
type input "[PERSON_NAME]"
type input "[EMAIL_ADDRESS][PERSON_NAME][DOMAIN_NAME]"
type input "[PHONE_NUMBER]"
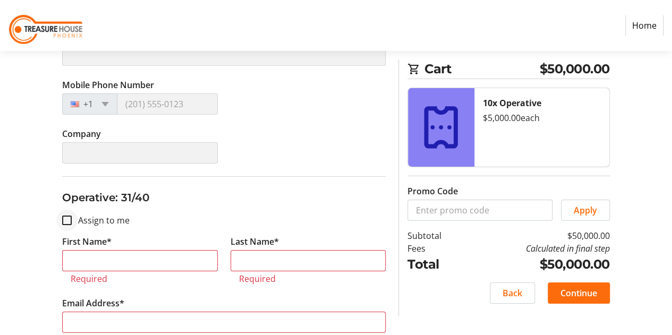
type input "Profit Recovery Partners"
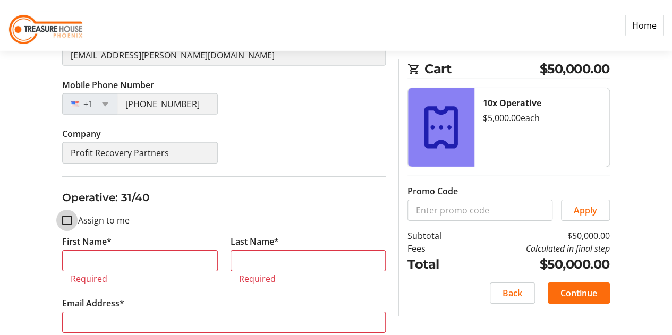
click at [69, 216] on input "Assign to me" at bounding box center [67, 221] width 10 height 10
checkbox input "true"
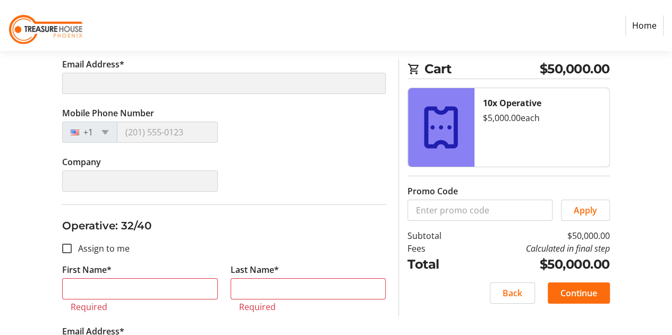
type input "Don"
type input "[PERSON_NAME]"
type input "[EMAIL_ADDRESS][PERSON_NAME][DOMAIN_NAME]"
type input "[PHONE_NUMBER]"
type input "Profit Recovery Partners"
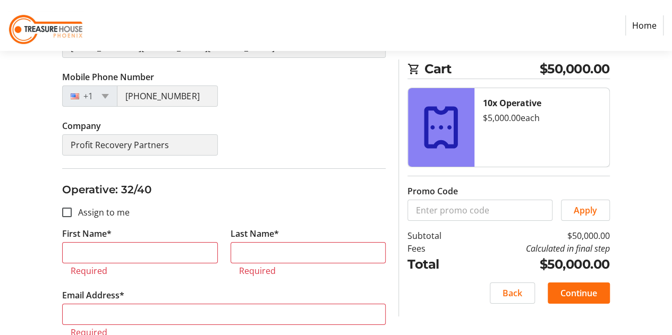
scroll to position [7911, 0]
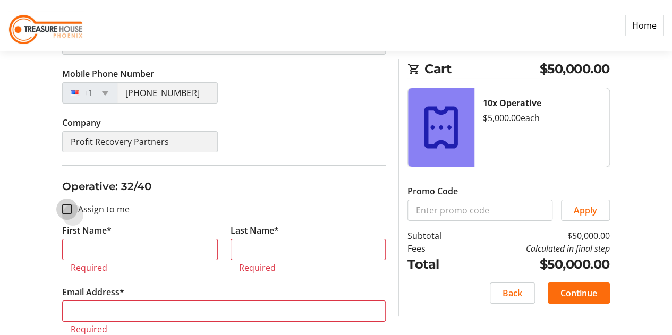
click at [69, 204] on input "Assign to me" at bounding box center [67, 209] width 10 height 10
checkbox input "true"
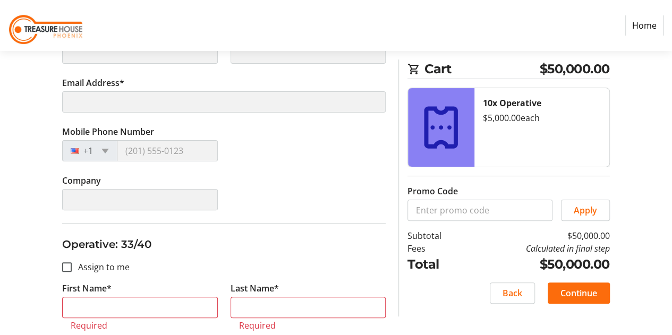
type input "Don"
type input "[PERSON_NAME]"
type input "[EMAIL_ADDRESS][PERSON_NAME][DOMAIN_NAME]"
type input "[PHONE_NUMBER]"
type input "Profit Recovery Partners"
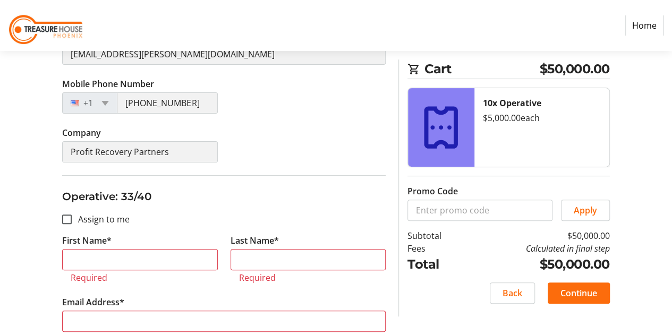
scroll to position [8176, 0]
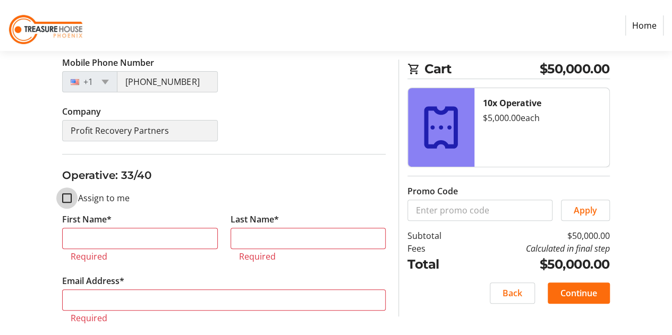
click at [66, 193] on input "Assign to me" at bounding box center [67, 198] width 10 height 10
checkbox input "true"
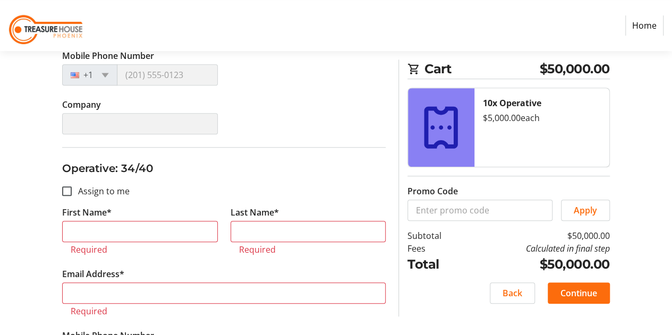
scroll to position [8442, 0]
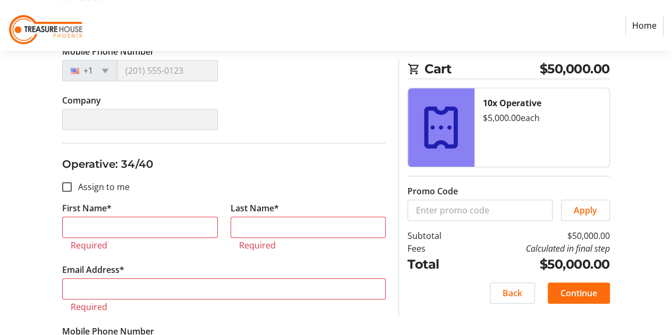
type input "Don"
type input "[PERSON_NAME]"
type input "[EMAIL_ADDRESS][PERSON_NAME][DOMAIN_NAME]"
type input "[PHONE_NUMBER]"
type input "Profit Recovery Partners"
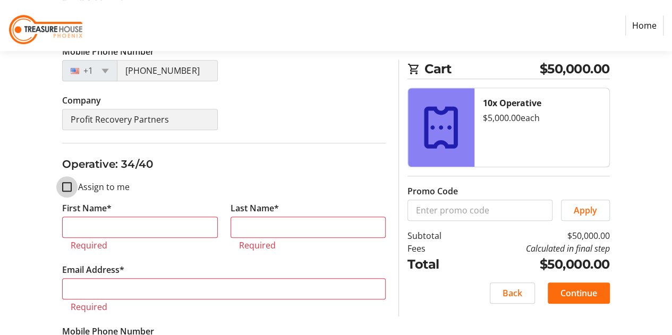
click at [68, 182] on input "Assign to me" at bounding box center [67, 187] width 10 height 10
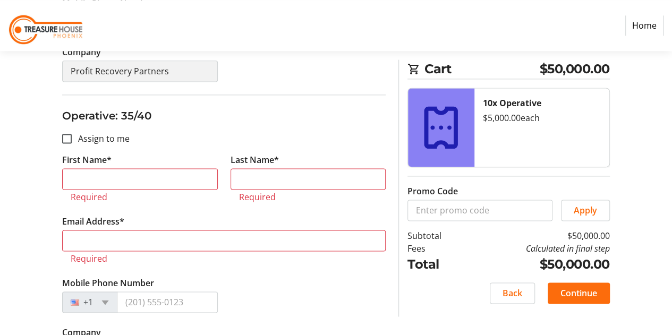
scroll to position [8760, 0]
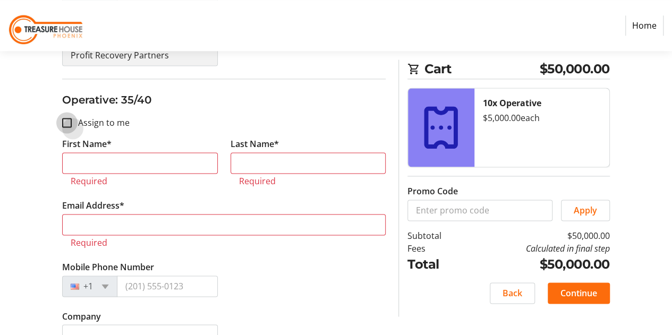
click at [65, 118] on input "Assign to me" at bounding box center [67, 123] width 10 height 10
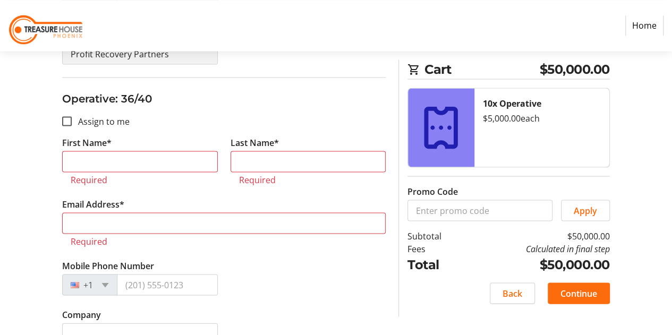
scroll to position [9026, 0]
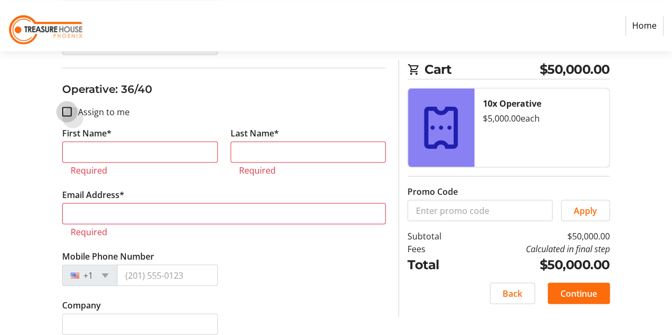
drag, startPoint x: 68, startPoint y: 68, endPoint x: 98, endPoint y: 71, distance: 29.8
click at [69, 107] on input "Assign to me" at bounding box center [67, 112] width 10 height 10
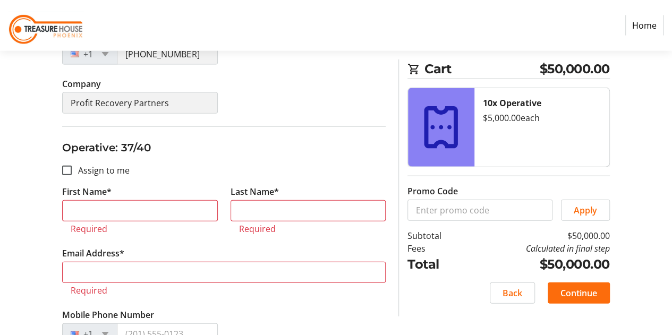
scroll to position [9238, 0]
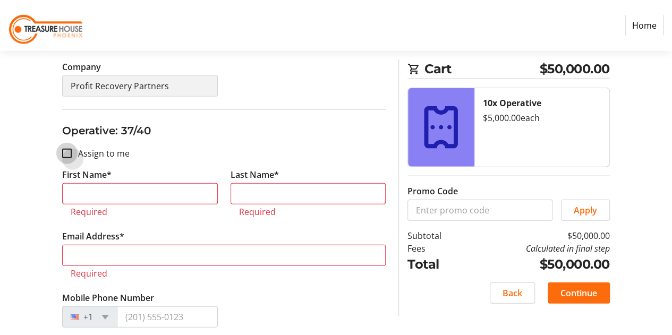
click at [70, 149] on input "Assign to me" at bounding box center [67, 154] width 10 height 10
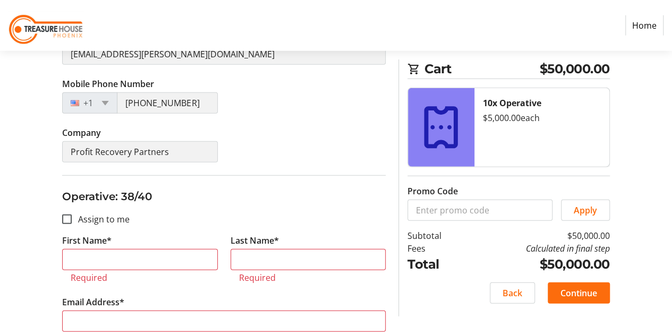
scroll to position [9450, 0]
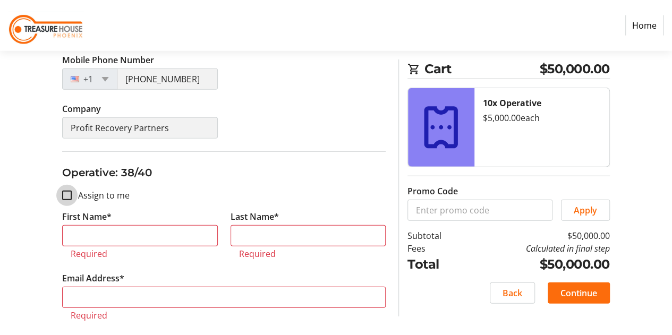
click at [69, 191] on input "Assign to me" at bounding box center [67, 196] width 10 height 10
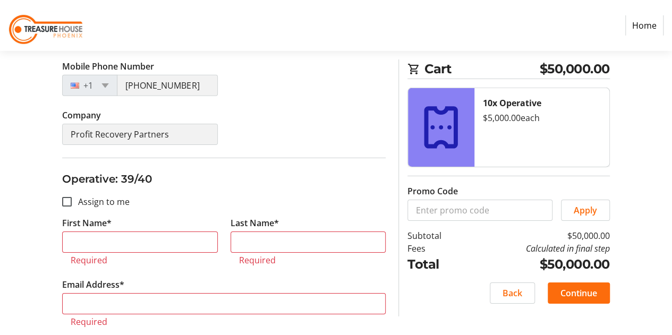
scroll to position [9716, 0]
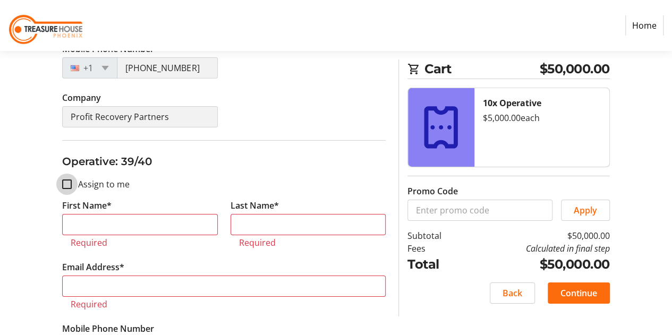
click at [69, 179] on input "Assign to me" at bounding box center [67, 184] width 10 height 10
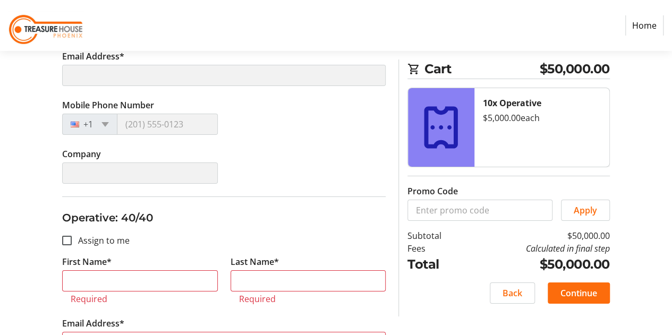
scroll to position [9928, 0]
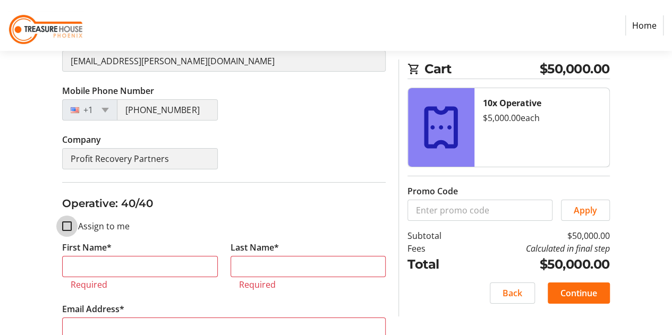
click at [70, 221] on input "Assign to me" at bounding box center [67, 226] width 10 height 10
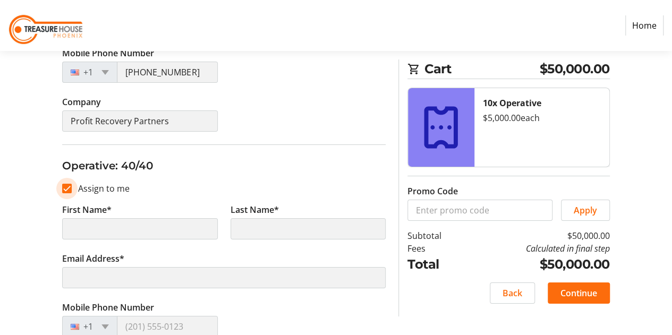
scroll to position [9980, 0]
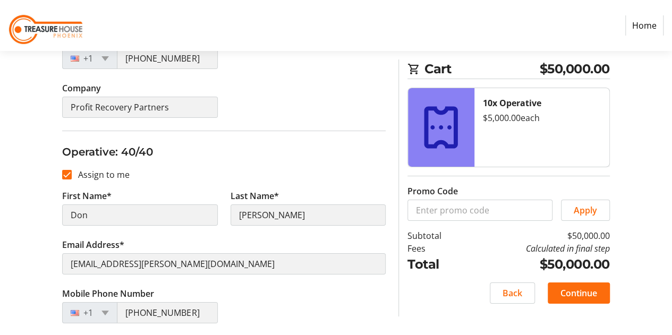
click at [577, 290] on span "Continue" at bounding box center [578, 293] width 37 height 13
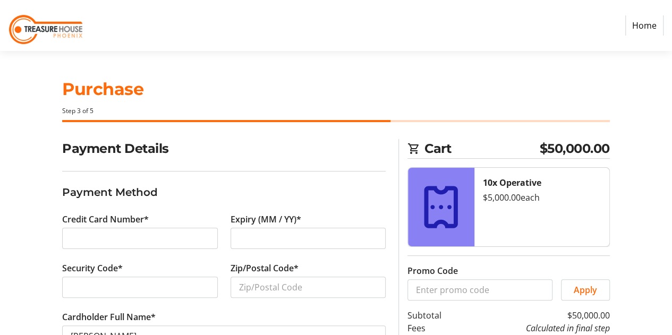
click at [261, 229] on div at bounding box center [307, 238] width 155 height 21
click at [239, 282] on input "Zip/Postal Code*" at bounding box center [307, 287] width 155 height 21
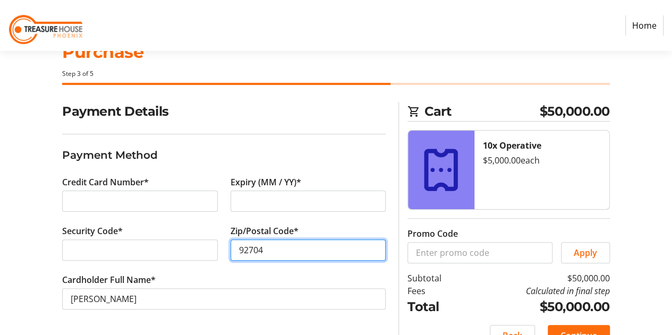
scroll to position [59, 0]
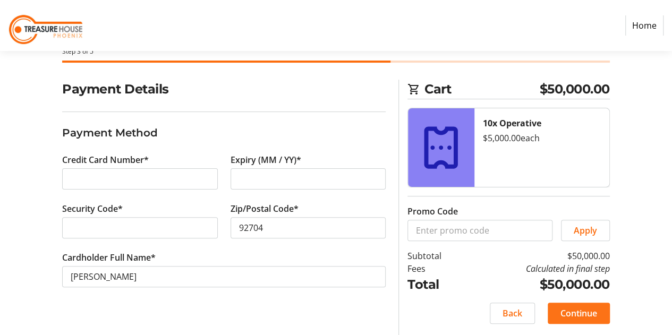
click at [562, 312] on span "Continue" at bounding box center [578, 313] width 37 height 13
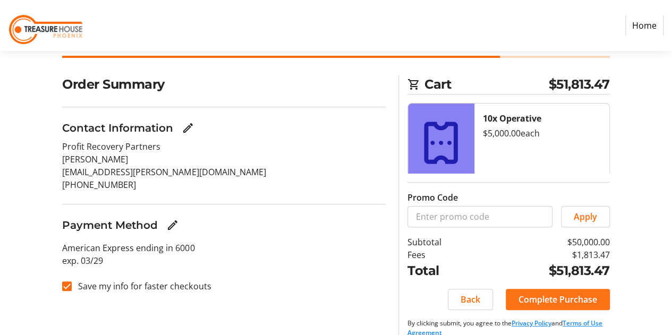
scroll to position [80, 0]
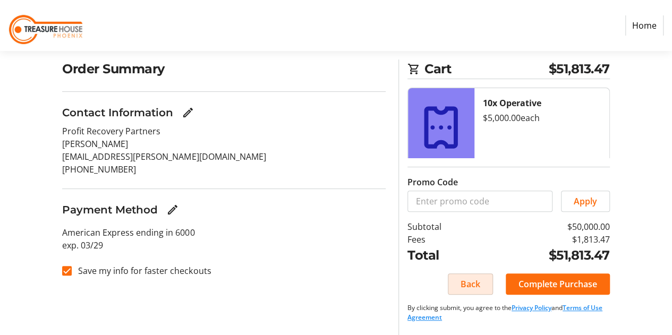
click at [465, 286] on span "Back" at bounding box center [470, 284] width 20 height 13
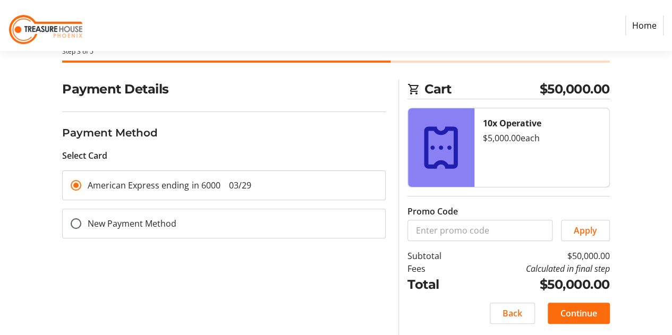
scroll to position [59, 0]
click at [516, 310] on span "Back" at bounding box center [512, 313] width 20 height 13
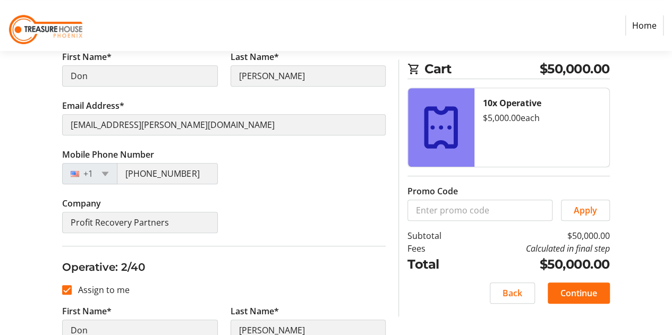
scroll to position [212, 0]
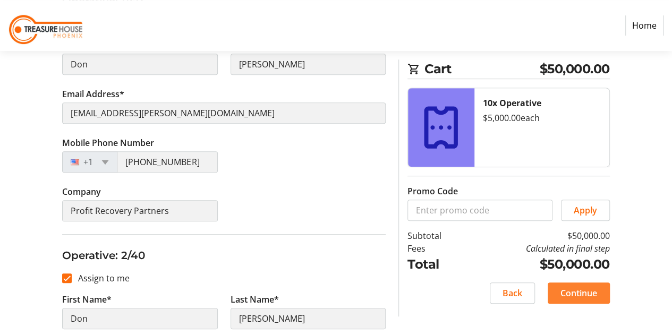
click at [580, 293] on span "Continue" at bounding box center [578, 293] width 37 height 13
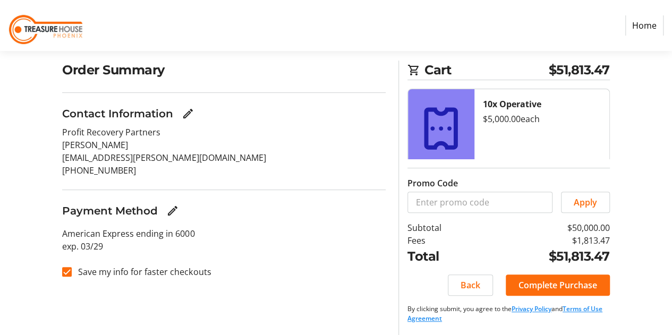
scroll to position [80, 0]
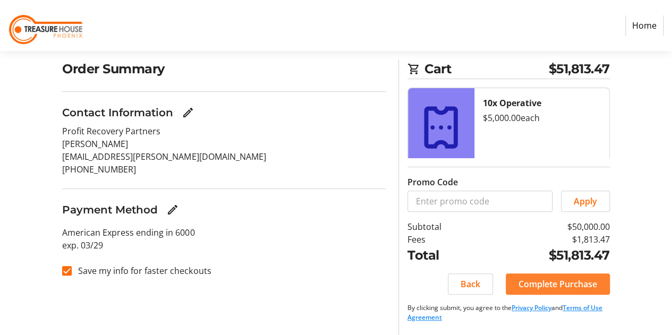
click at [550, 286] on span "Complete Purchase" at bounding box center [557, 284] width 79 height 13
